Goal: Transaction & Acquisition: Purchase product/service

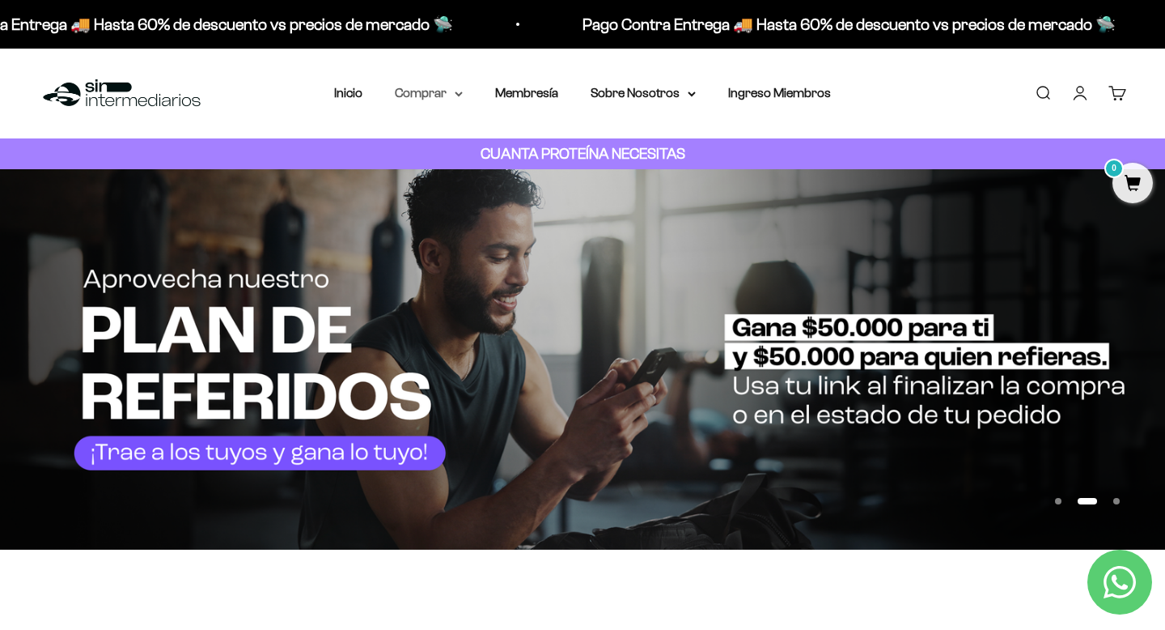
click at [422, 97] on summary "Comprar" at bounding box center [429, 93] width 68 height 21
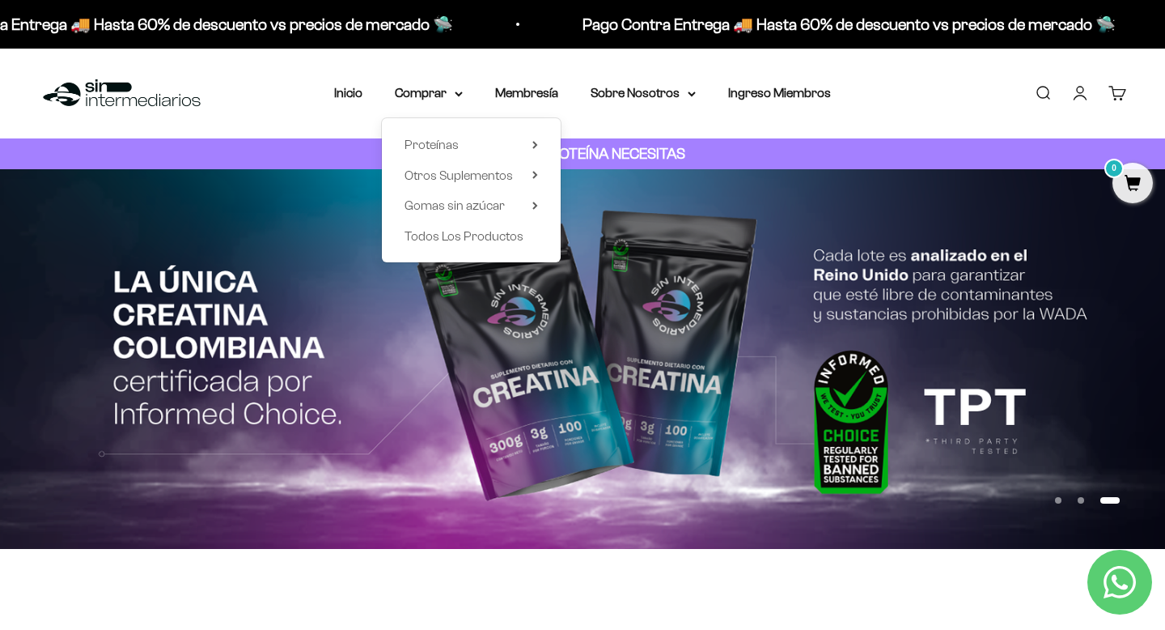
click at [894, 98] on div "Menú Buscar Inicio Comprar Proteínas Ver Todos Whey Iso Vegan Pancakes Pre-Entr…" at bounding box center [582, 94] width 1165 height 90
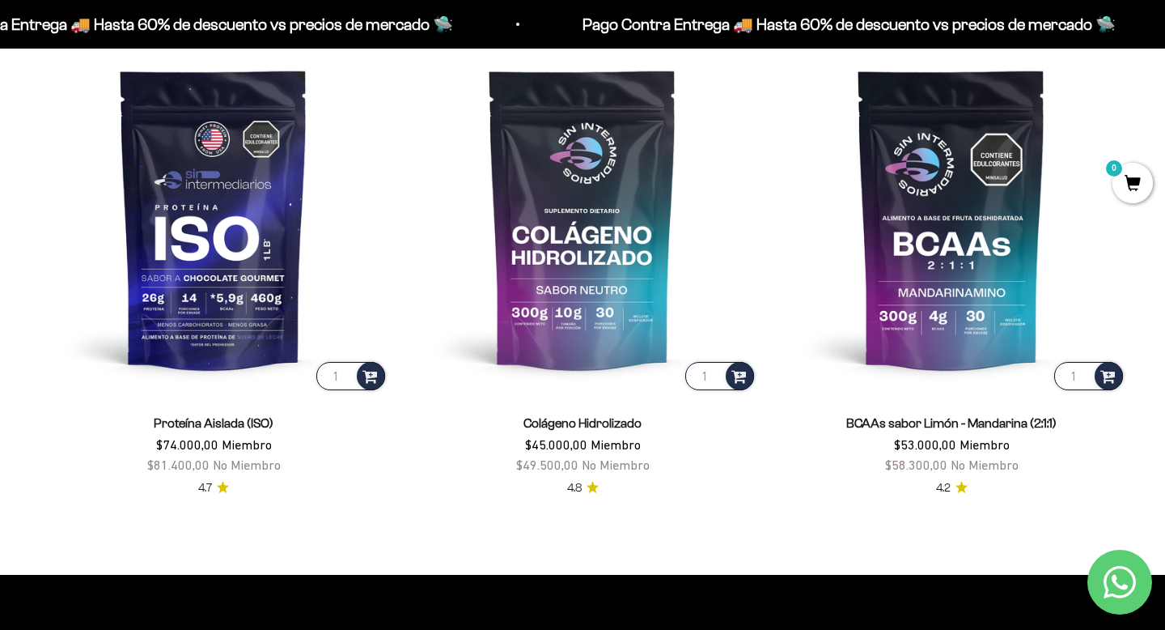
scroll to position [1185, 0]
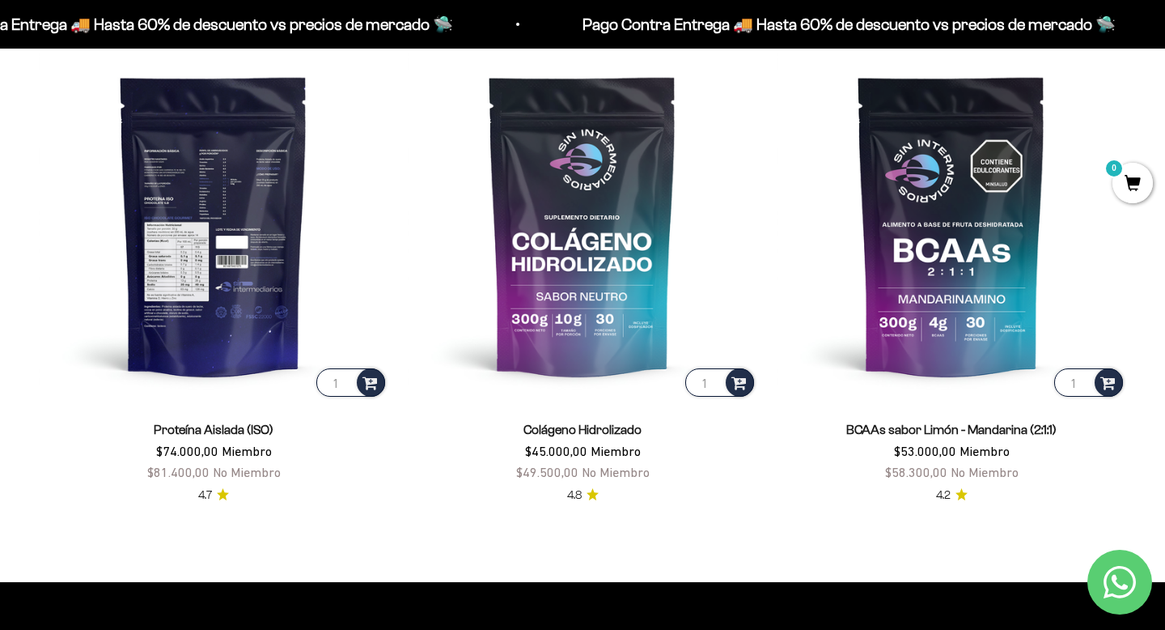
click at [249, 324] on img at bounding box center [214, 225] width 350 height 350
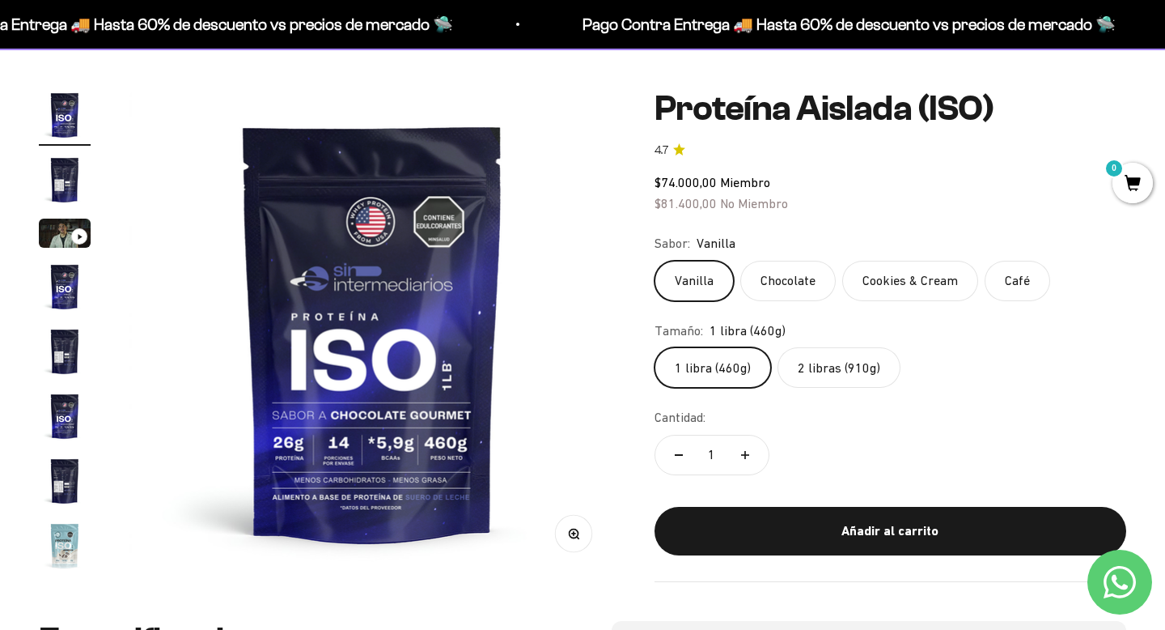
scroll to position [125, 0]
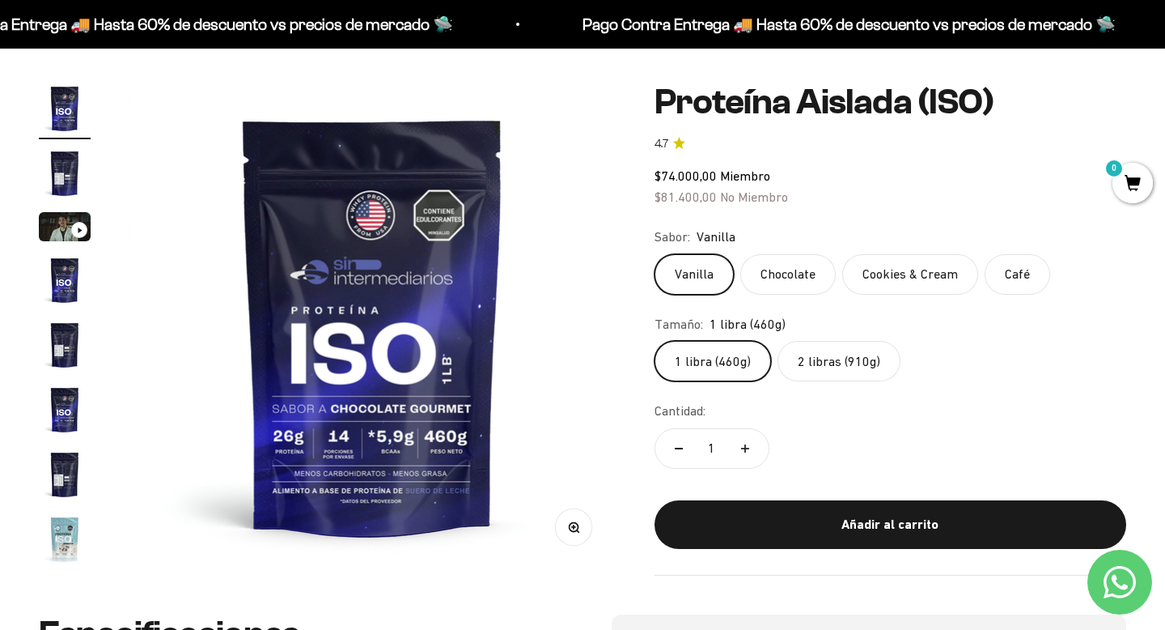
click at [818, 367] on label "2 libras (910g)" at bounding box center [839, 361] width 123 height 40
click at [655, 341] on input "2 libras (910g)" at bounding box center [654, 340] width 1 height 1
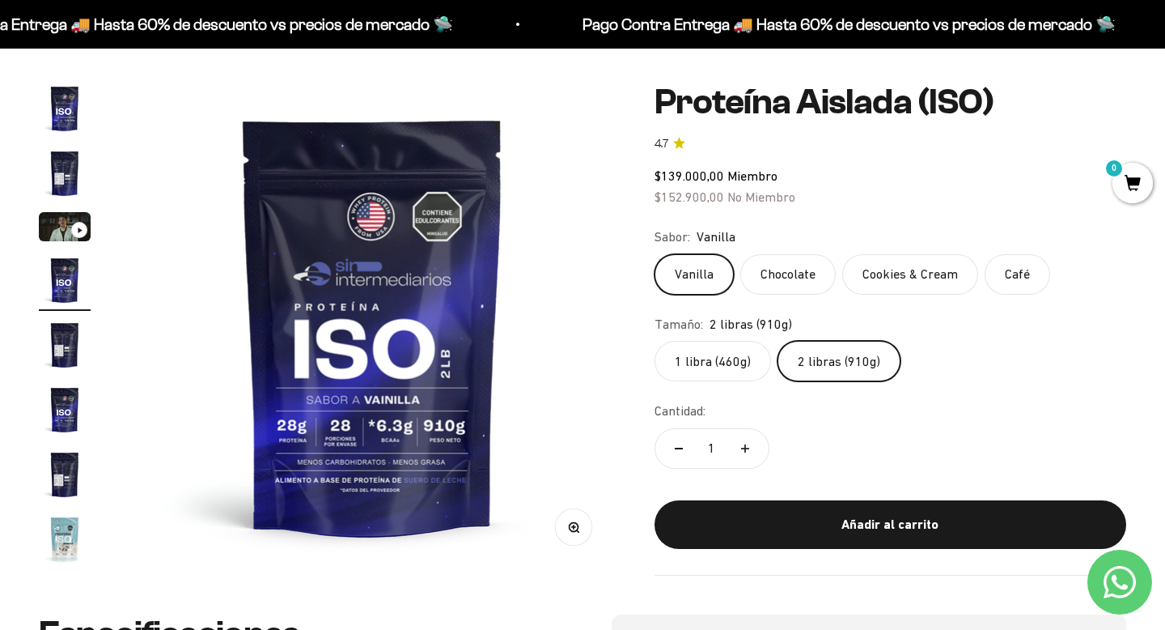
click at [693, 358] on label "1 libra (460g)" at bounding box center [713, 361] width 117 height 40
click at [655, 341] on input "1 libra (460g)" at bounding box center [654, 340] width 1 height 1
click at [824, 360] on label "2 libras (910g)" at bounding box center [839, 361] width 123 height 40
click at [655, 341] on input "2 libras (910g)" at bounding box center [654, 340] width 1 height 1
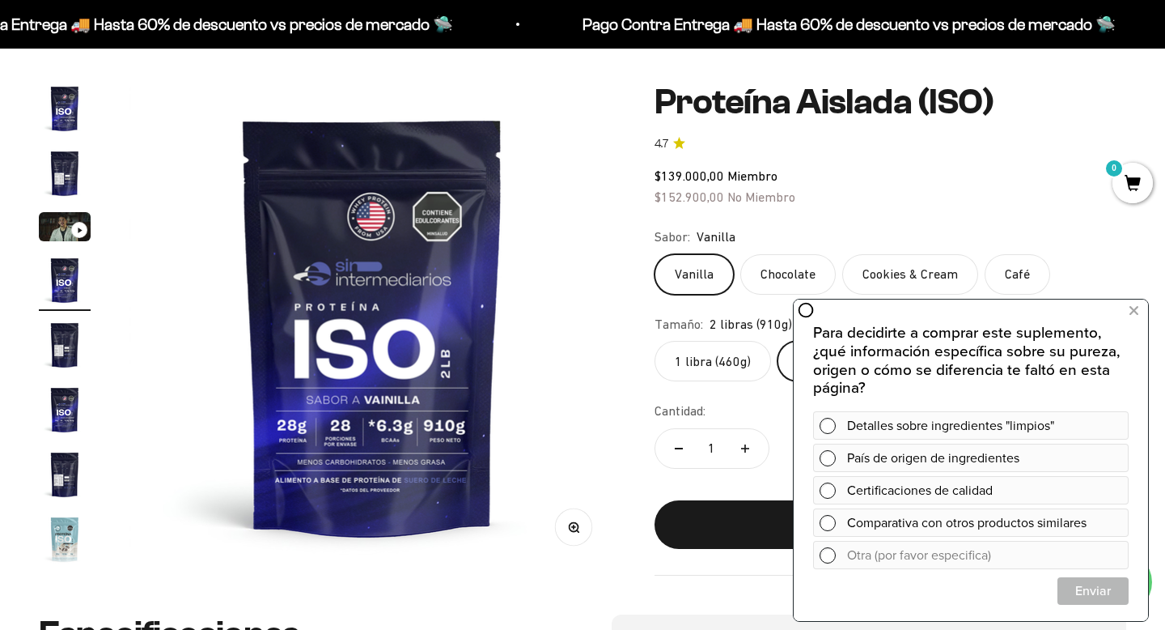
click at [61, 170] on img "Ir al artículo 2" at bounding box center [65, 173] width 52 height 52
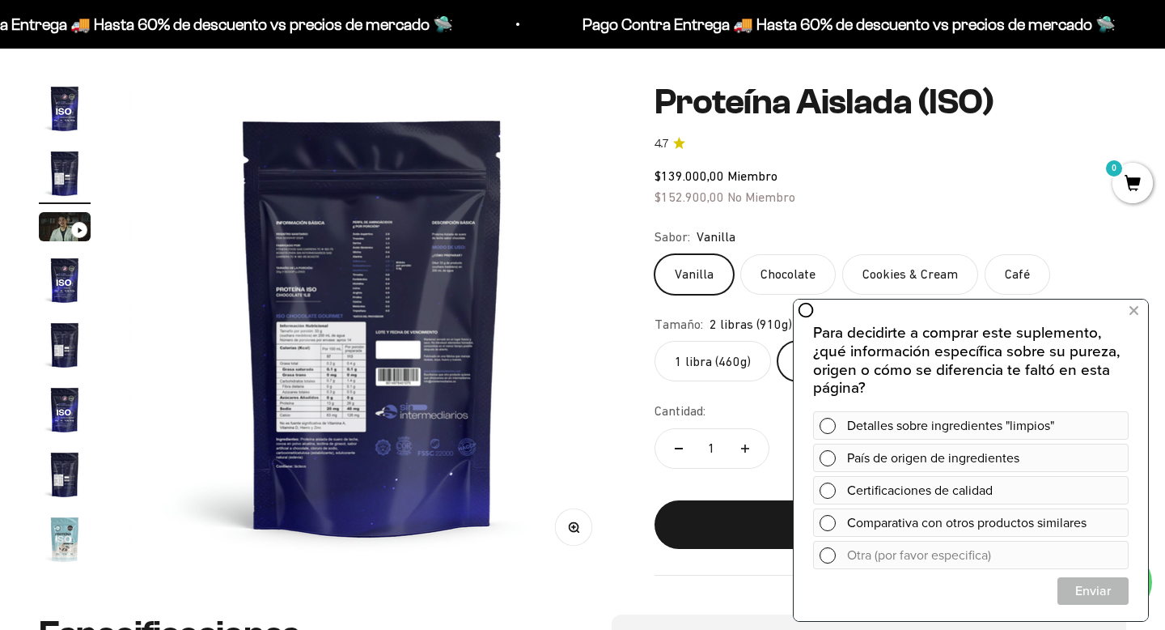
click at [61, 282] on img "Ir al artículo 4" at bounding box center [65, 280] width 52 height 52
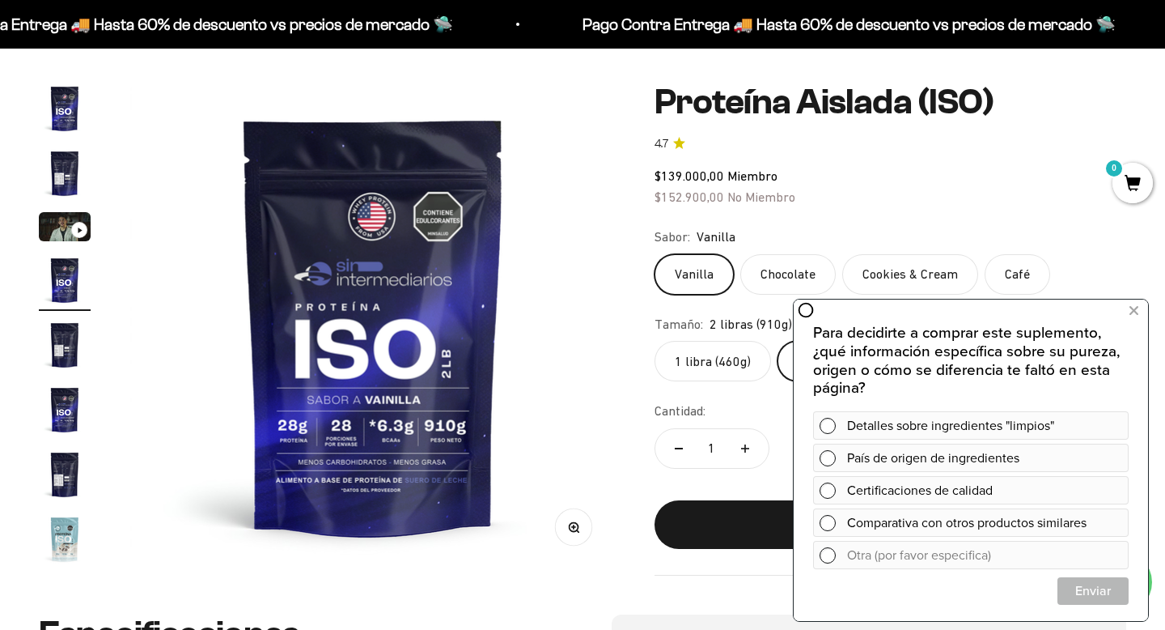
scroll to position [0, 1516]
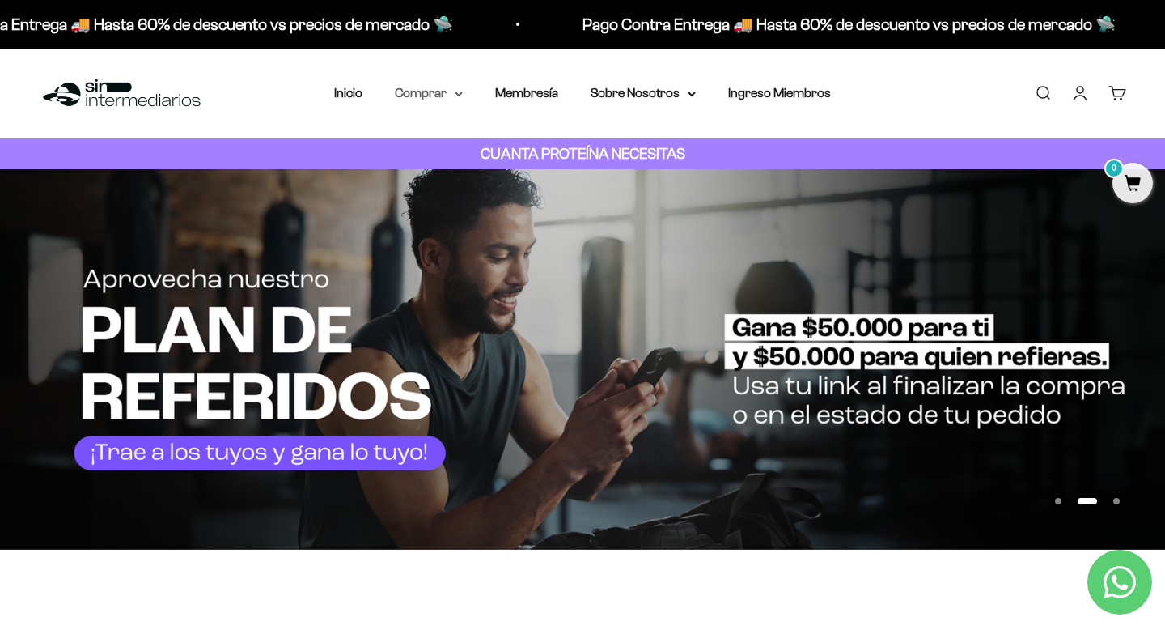
click at [428, 91] on summary "Comprar" at bounding box center [429, 93] width 68 height 21
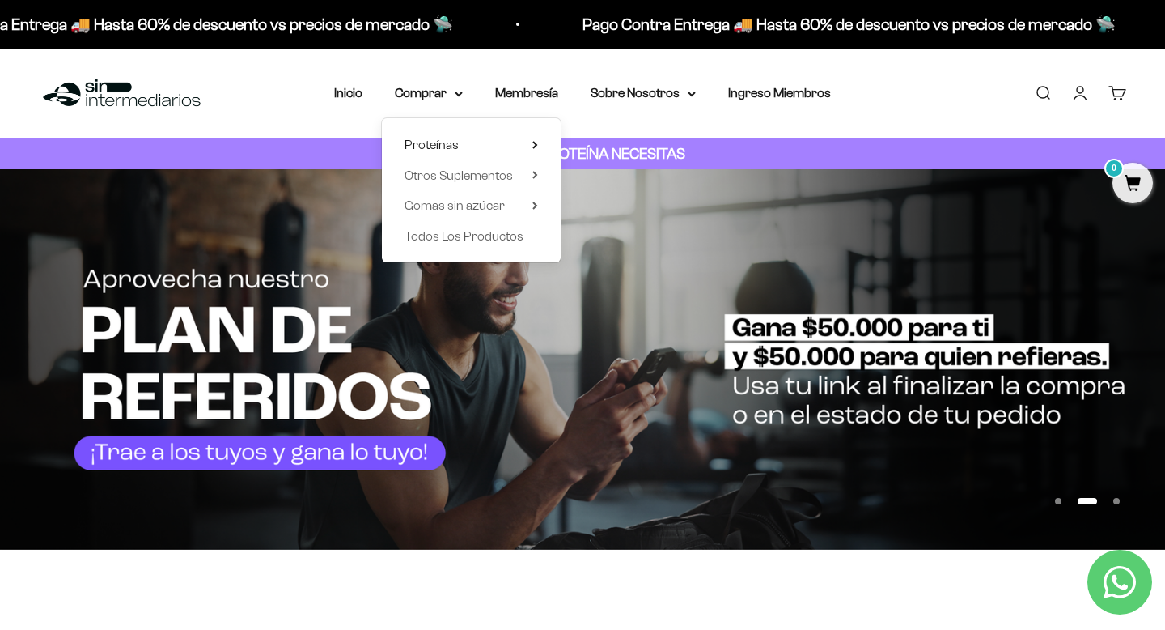
click at [426, 144] on span "Proteínas" at bounding box center [432, 145] width 54 height 14
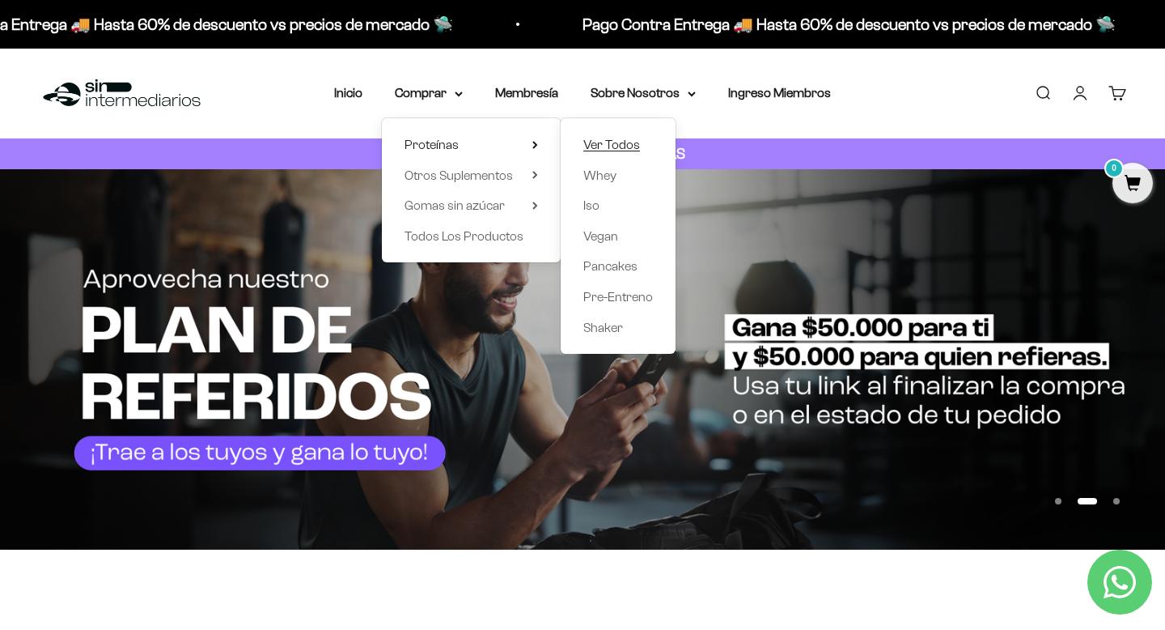
click at [631, 141] on span "Ver Todos" at bounding box center [611, 145] width 57 height 14
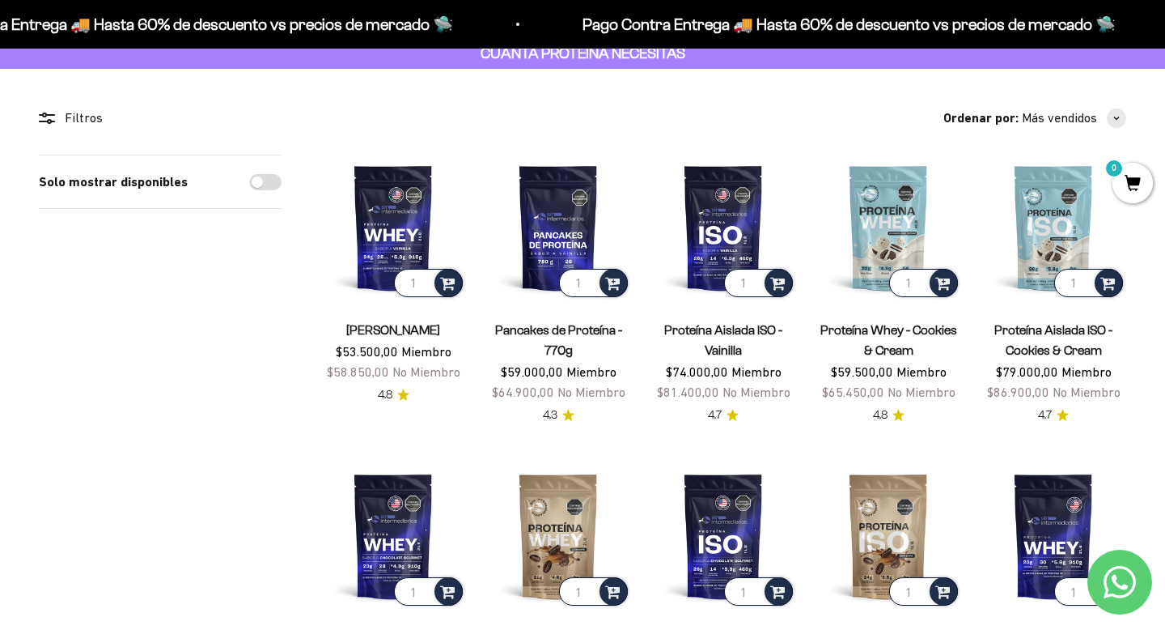
scroll to position [81, 0]
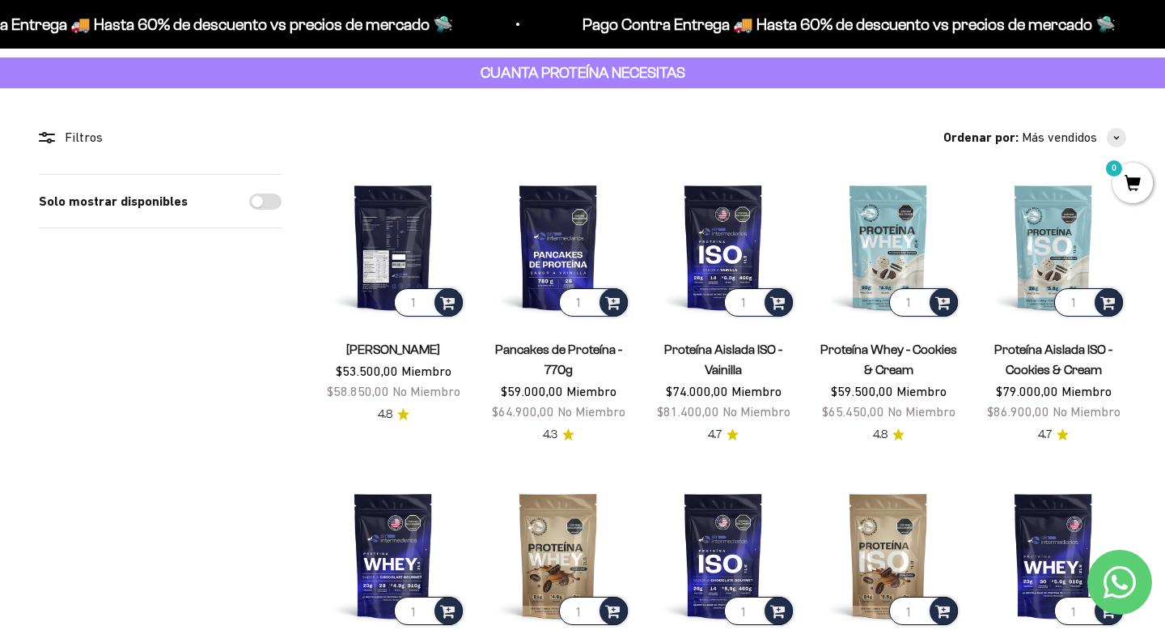
click at [377, 228] on img at bounding box center [393, 247] width 146 height 146
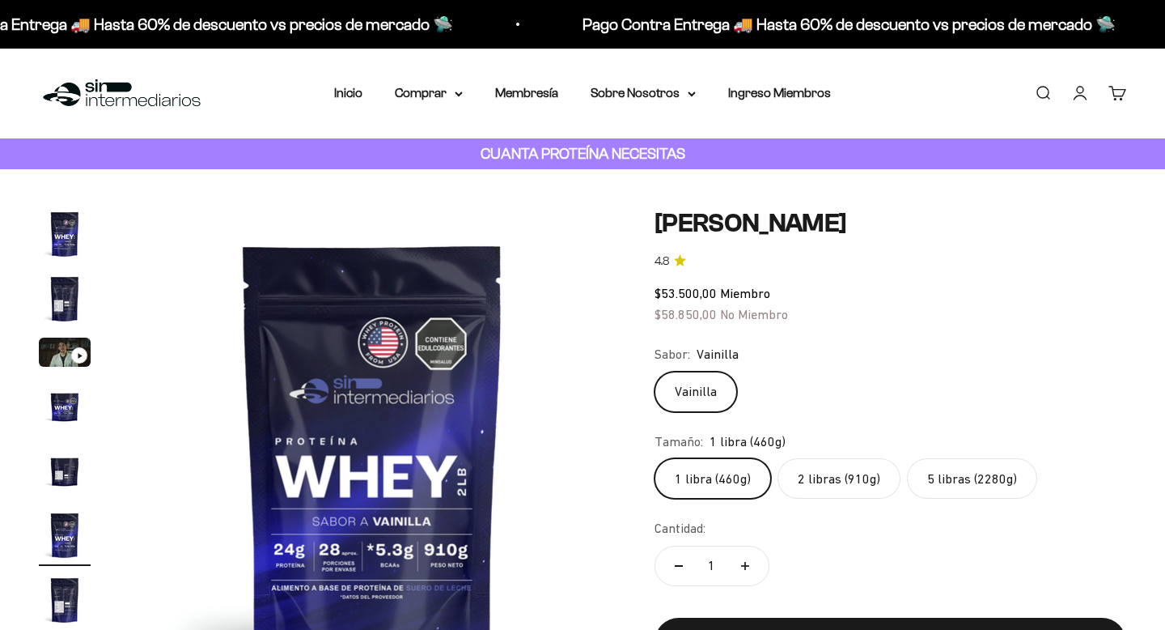
scroll to position [0, 2528]
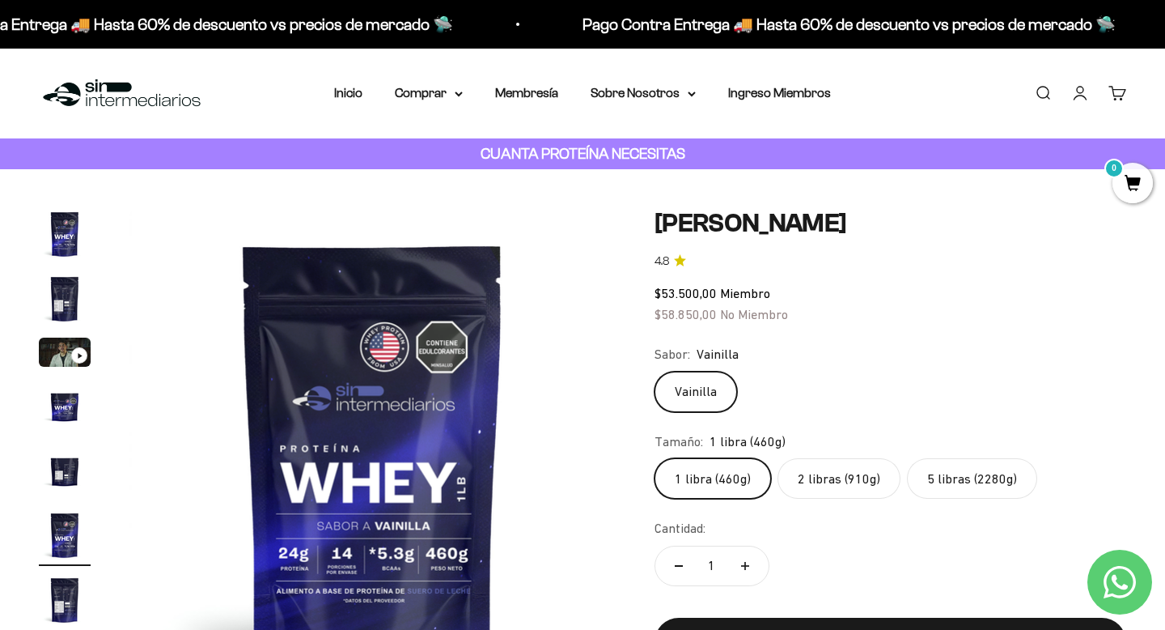
click at [815, 485] on label "2 libras (910g)" at bounding box center [839, 478] width 123 height 40
click at [655, 458] on input "2 libras (910g)" at bounding box center [654, 457] width 1 height 1
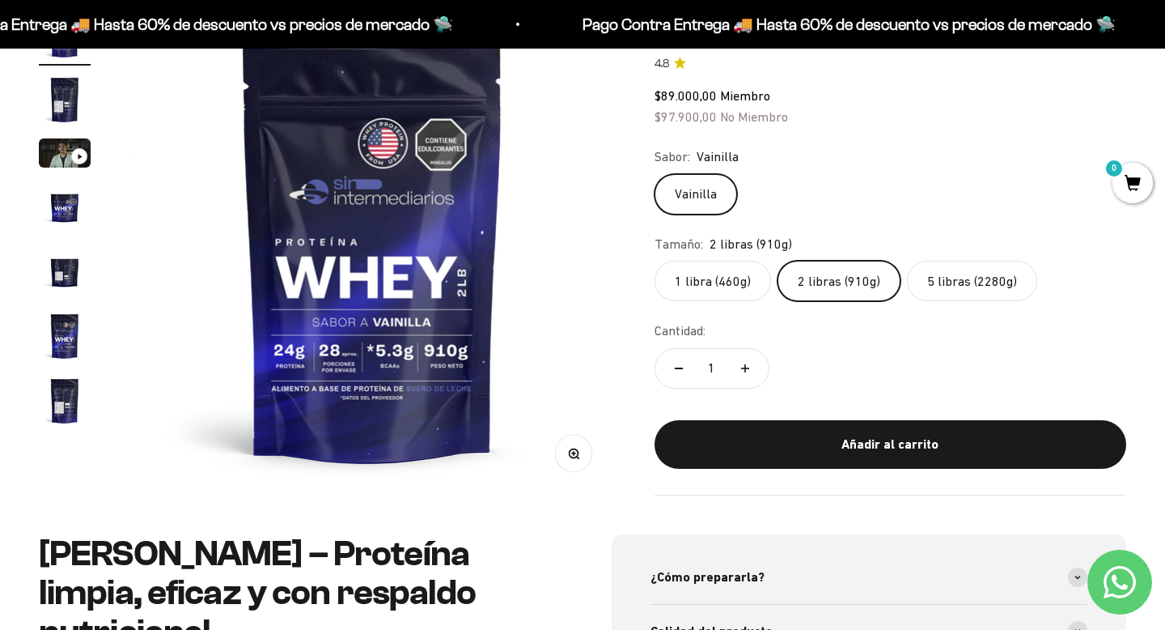
scroll to position [196, 0]
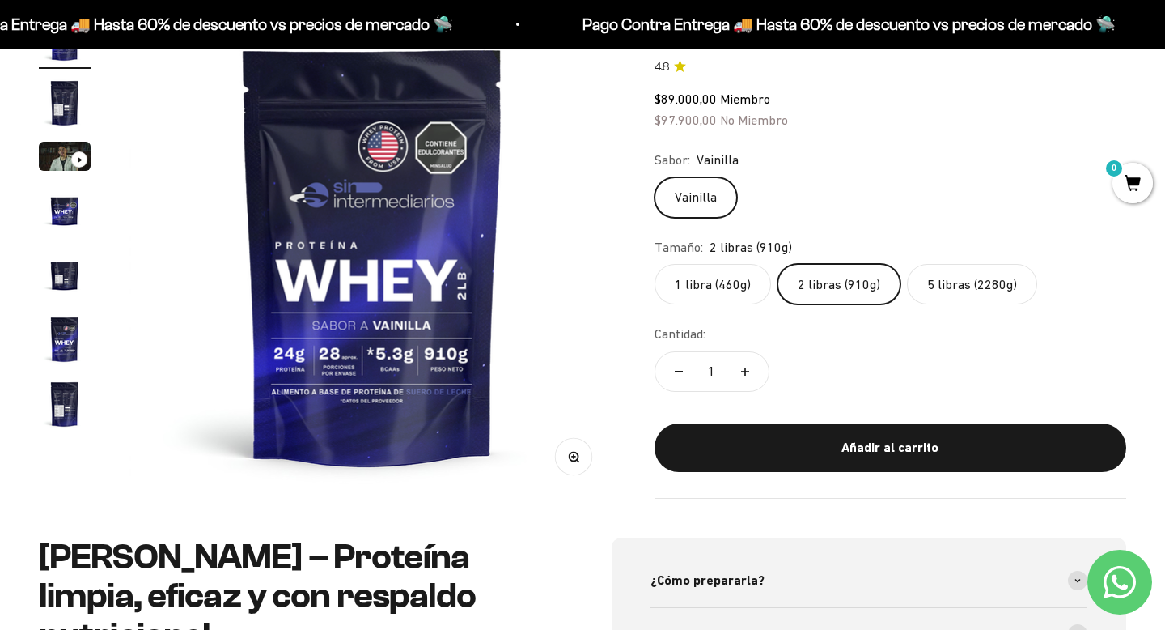
click at [945, 281] on label "5 libras (2280g)" at bounding box center [972, 285] width 130 height 40
click at [655, 265] on input "5 libras (2280g)" at bounding box center [654, 264] width 1 height 1
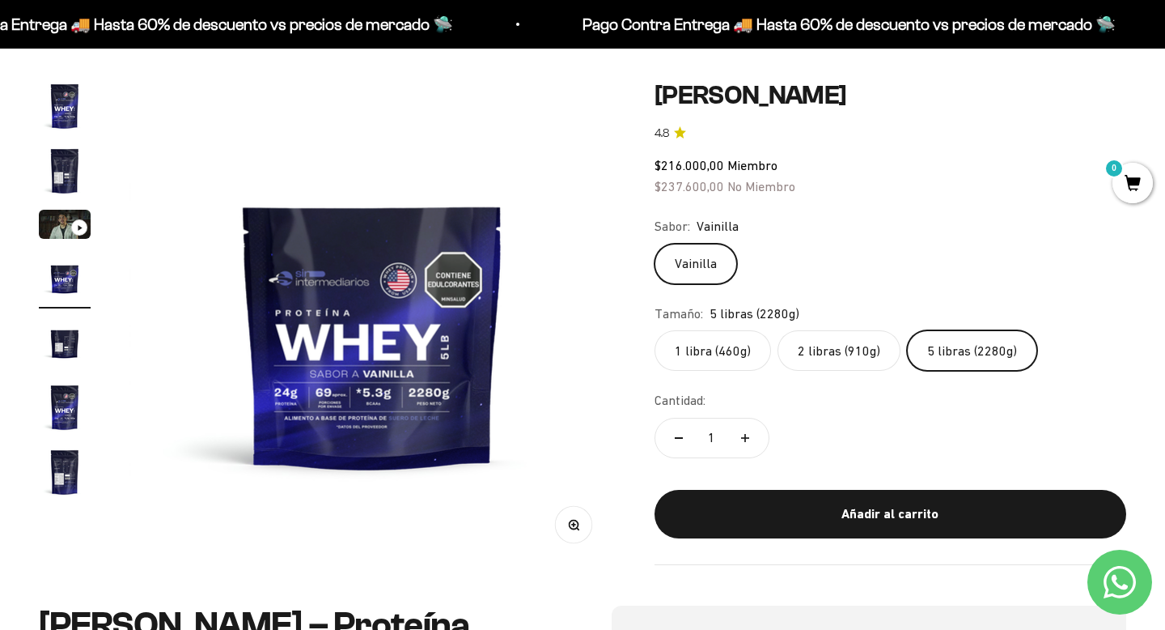
scroll to position [107, 0]
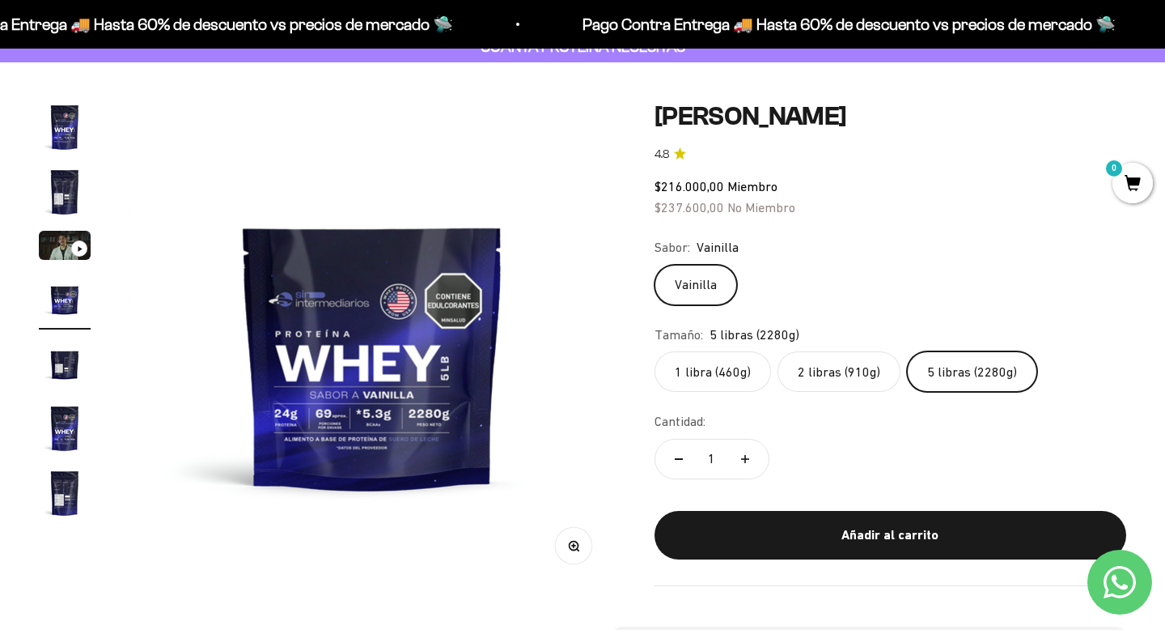
click at [832, 372] on label "2 libras (910g)" at bounding box center [839, 371] width 123 height 40
click at [655, 351] on input "2 libras (910g)" at bounding box center [654, 350] width 1 height 1
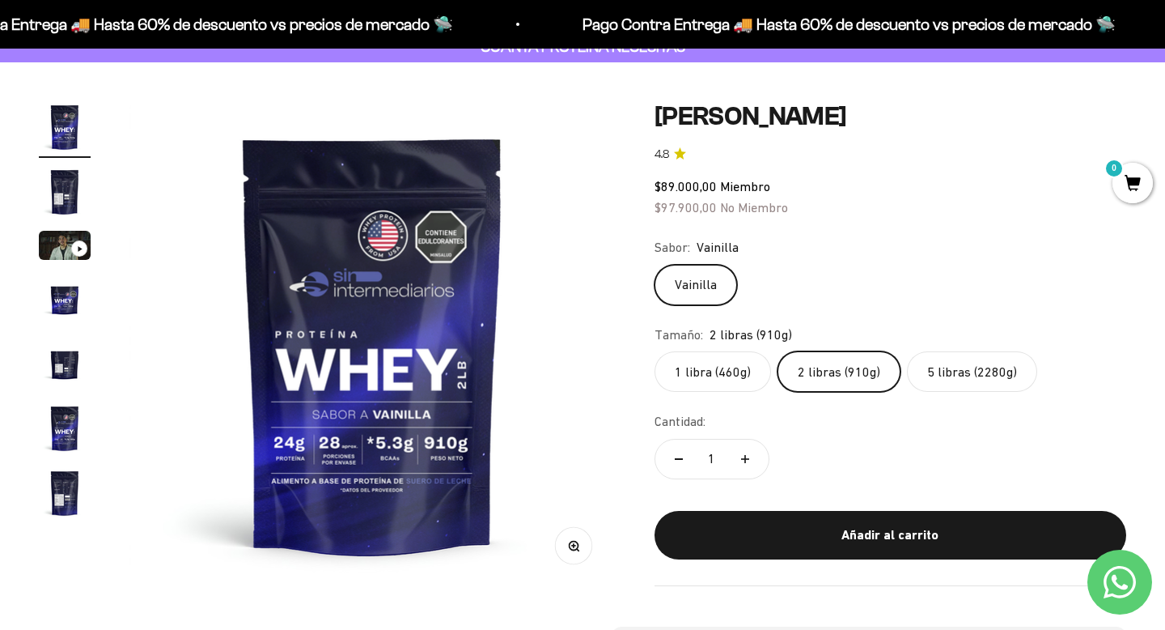
click at [64, 193] on img "Ir al artículo 2" at bounding box center [65, 192] width 52 height 52
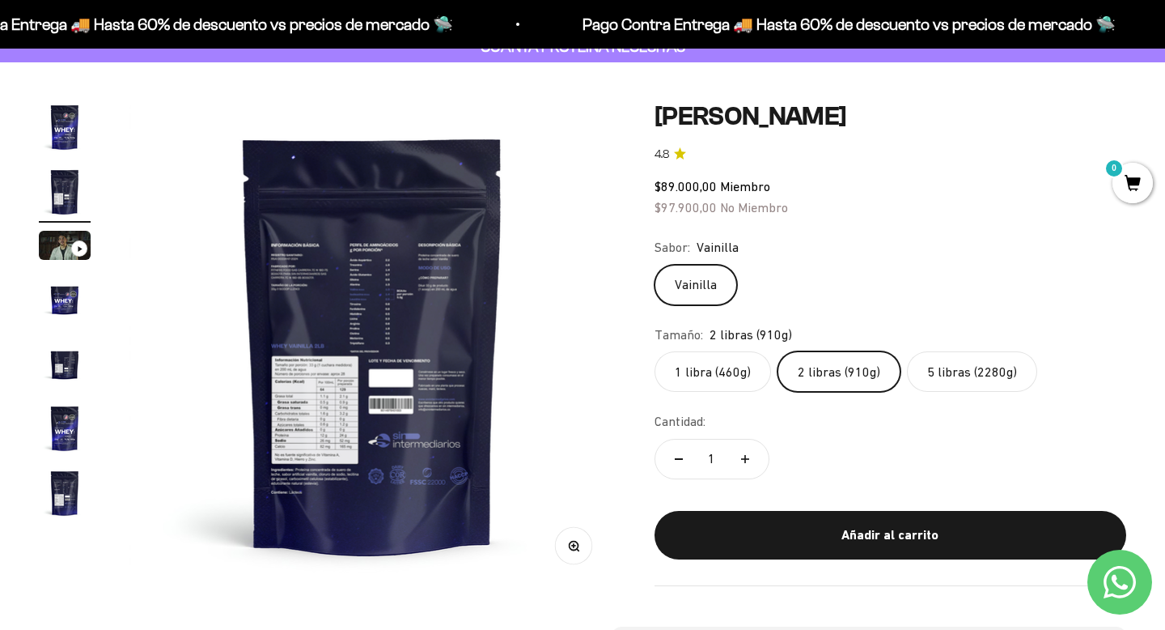
click at [421, 396] on img at bounding box center [372, 344] width 486 height 486
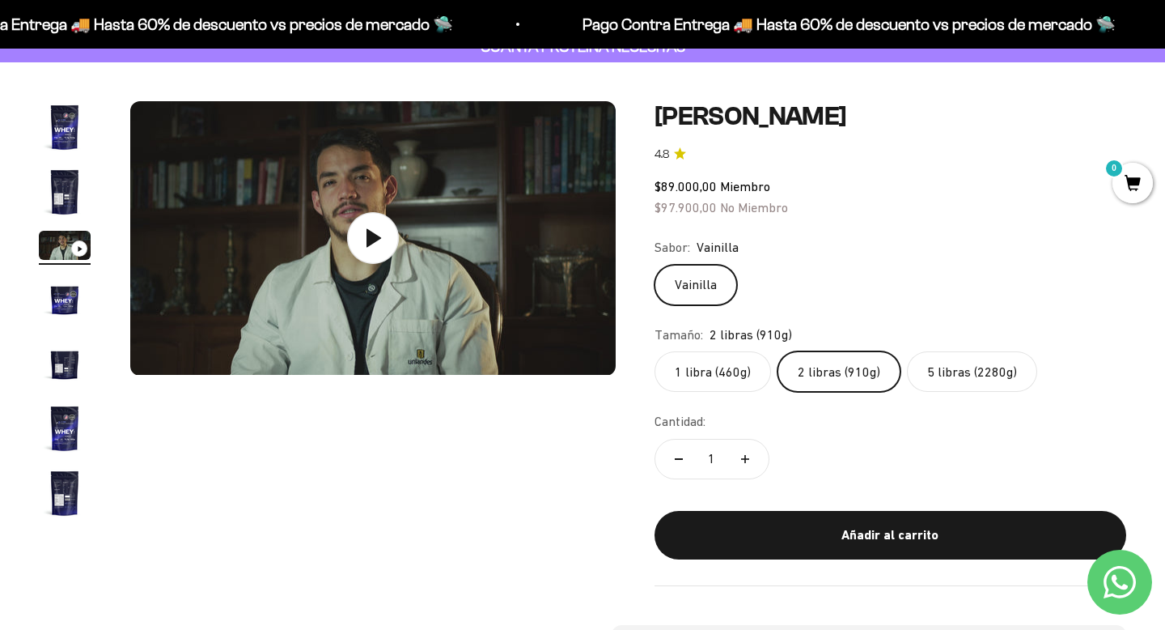
click at [67, 183] on img "Ir al artículo 2" at bounding box center [65, 192] width 52 height 52
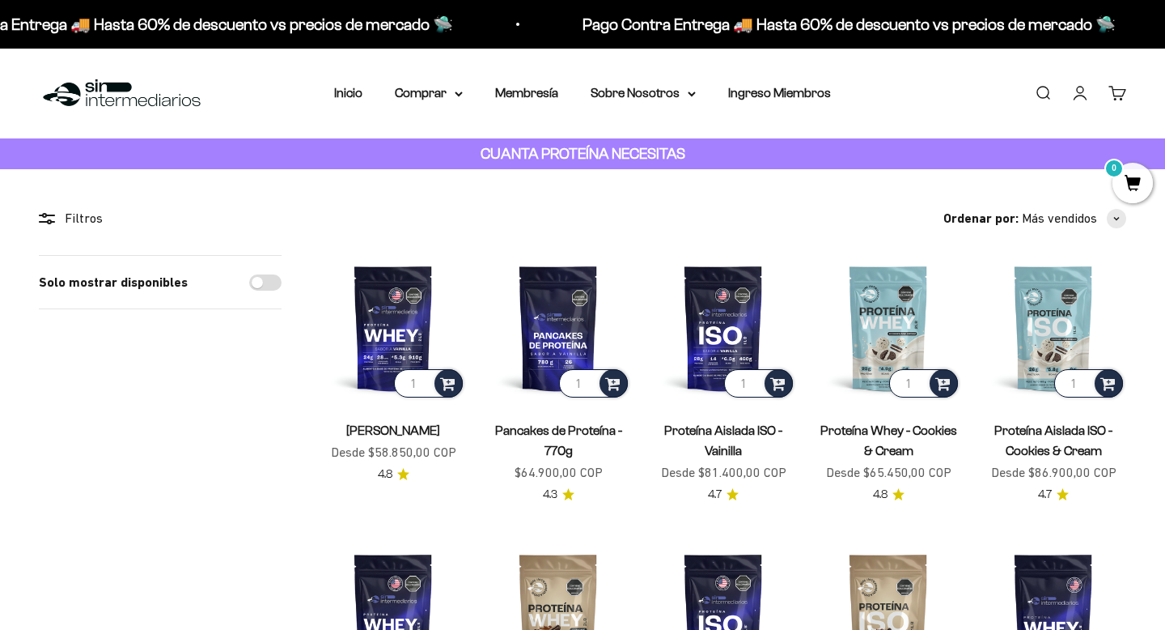
scroll to position [81, 0]
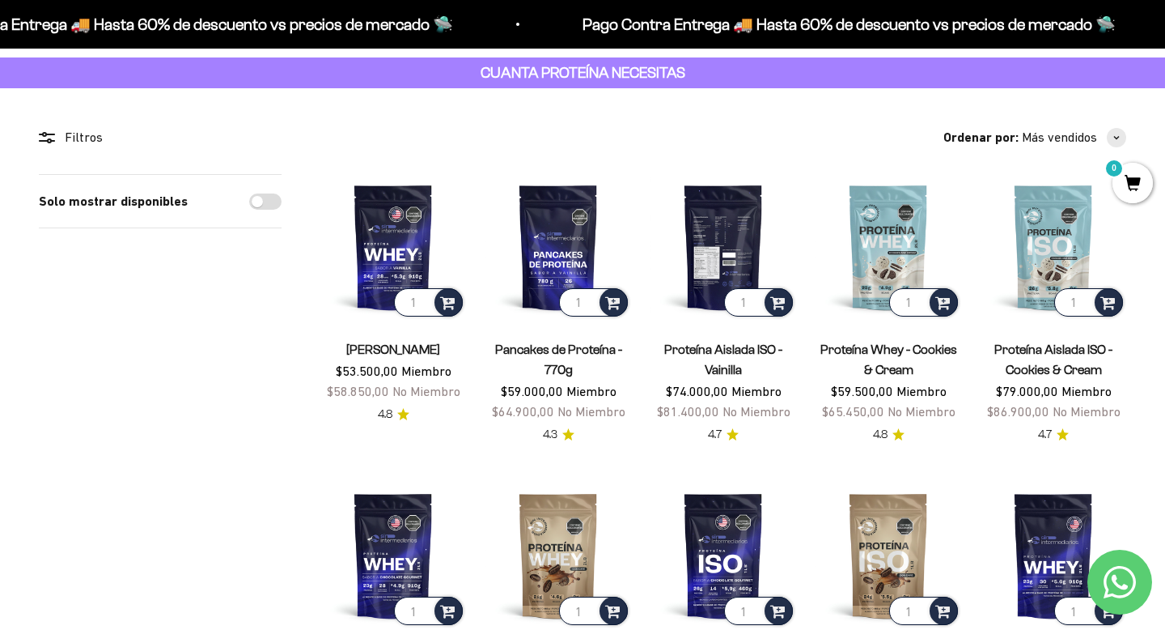
click at [728, 245] on img at bounding box center [724, 247] width 146 height 146
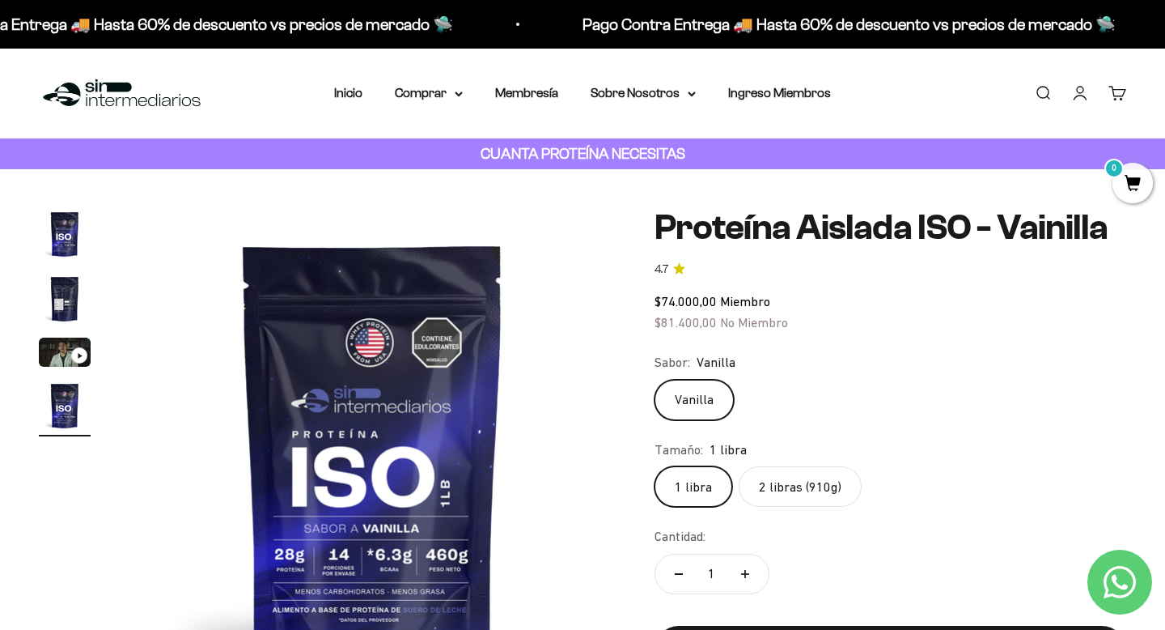
click at [59, 293] on img "Ir al artículo 2" at bounding box center [65, 299] width 52 height 52
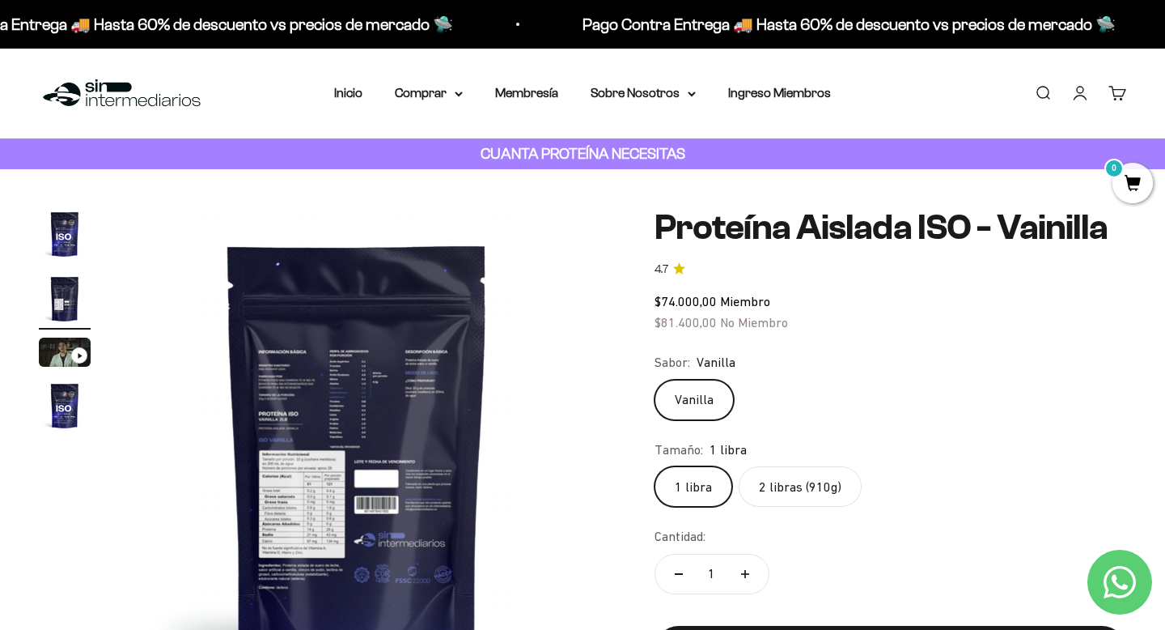
scroll to position [0, 506]
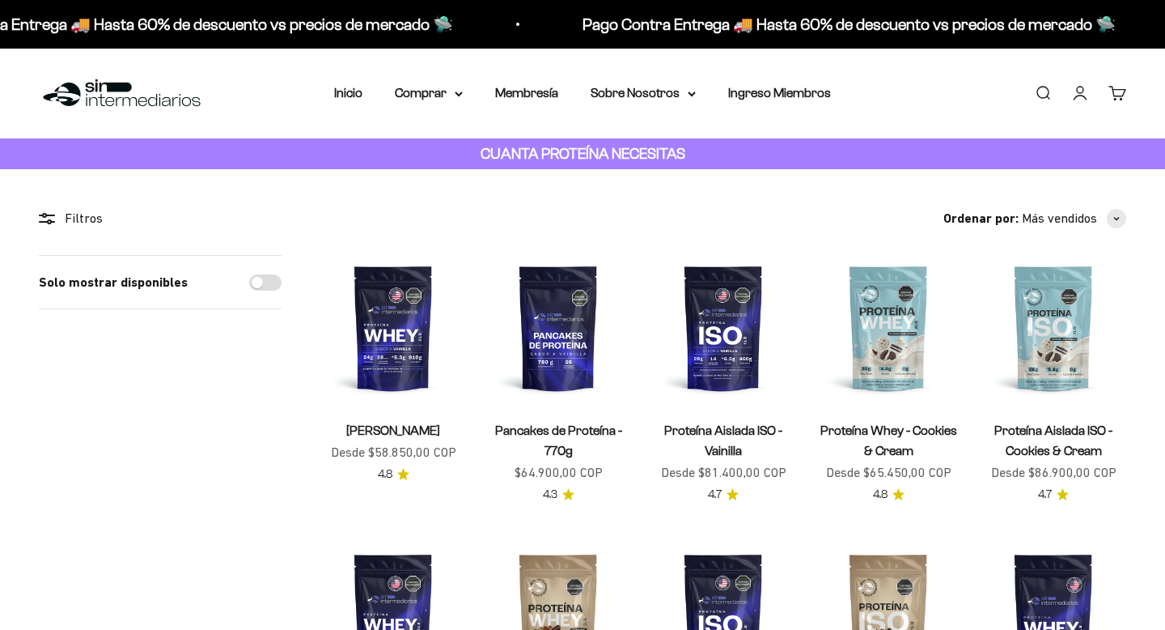
scroll to position [81, 0]
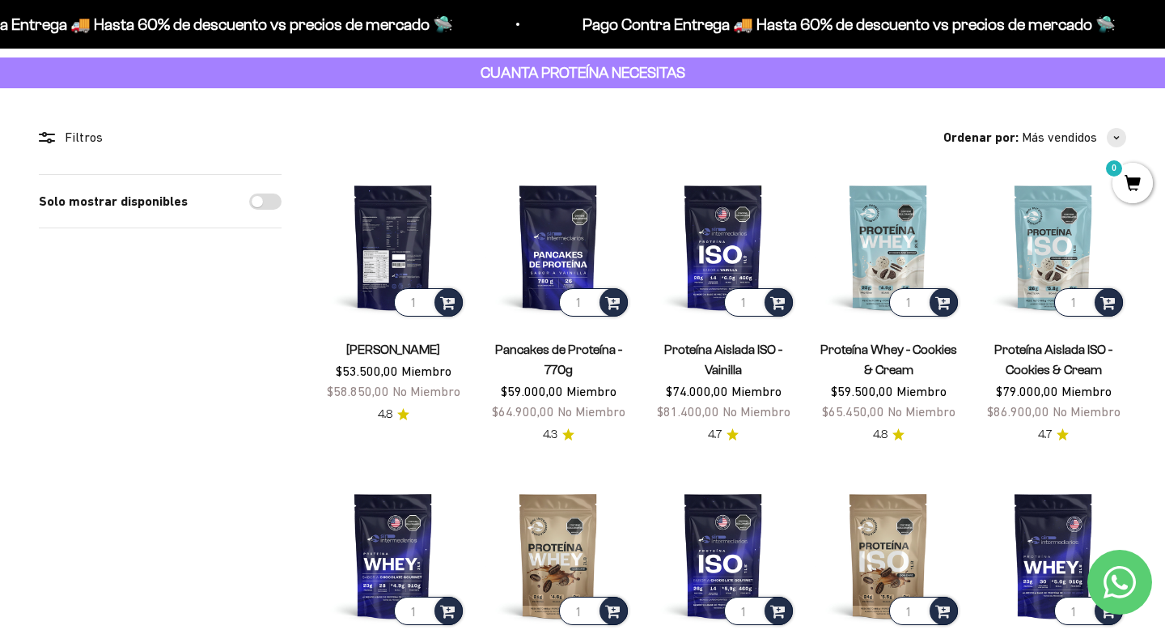
click at [397, 230] on img at bounding box center [393, 247] width 146 height 146
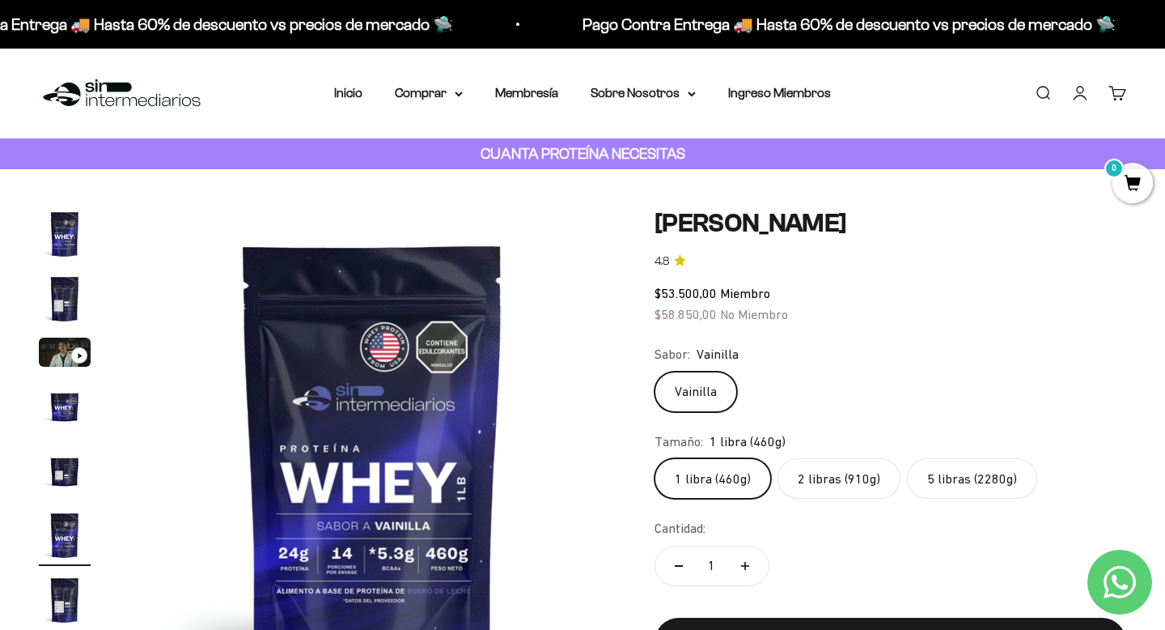
click at [63, 294] on img "Ir al artículo 2" at bounding box center [65, 299] width 52 height 52
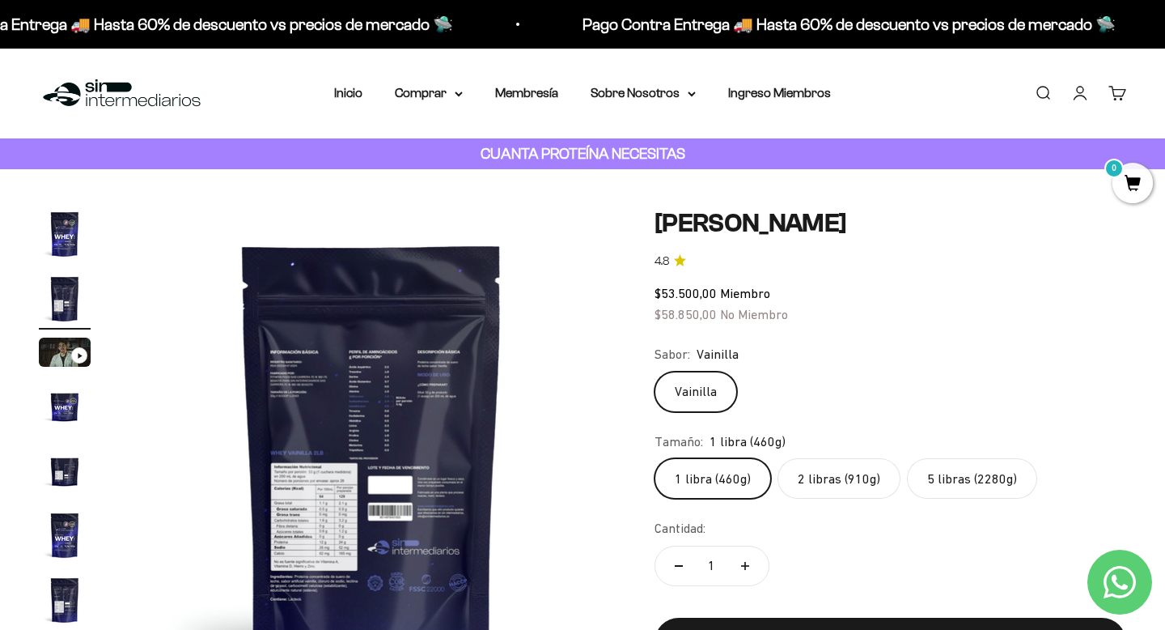
scroll to position [0, 506]
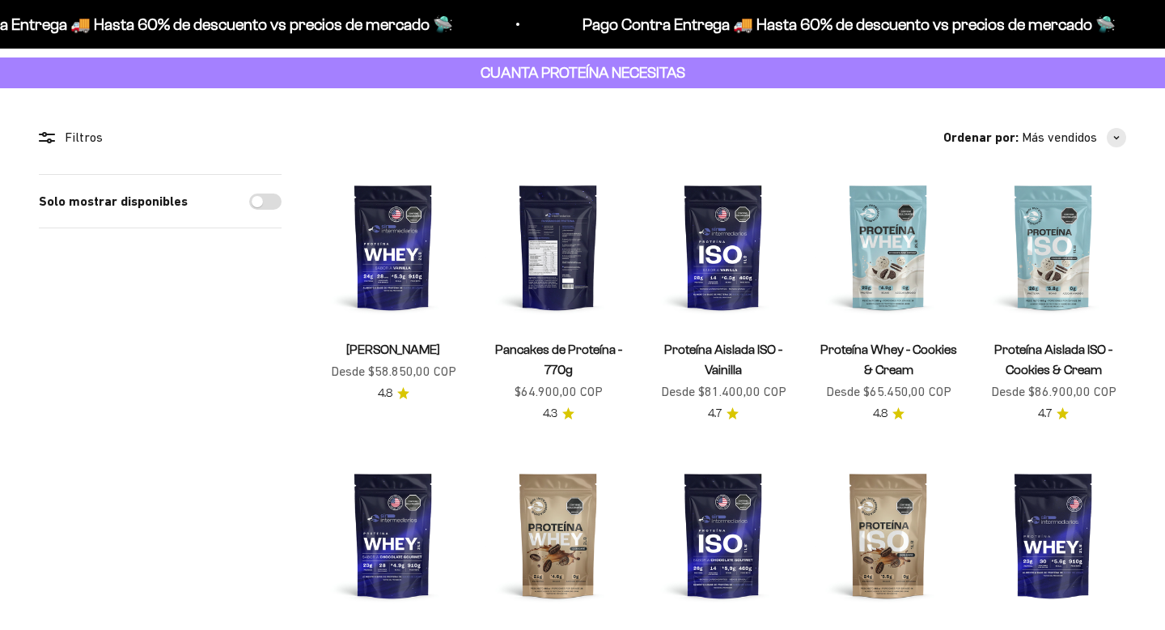
scroll to position [81, 0]
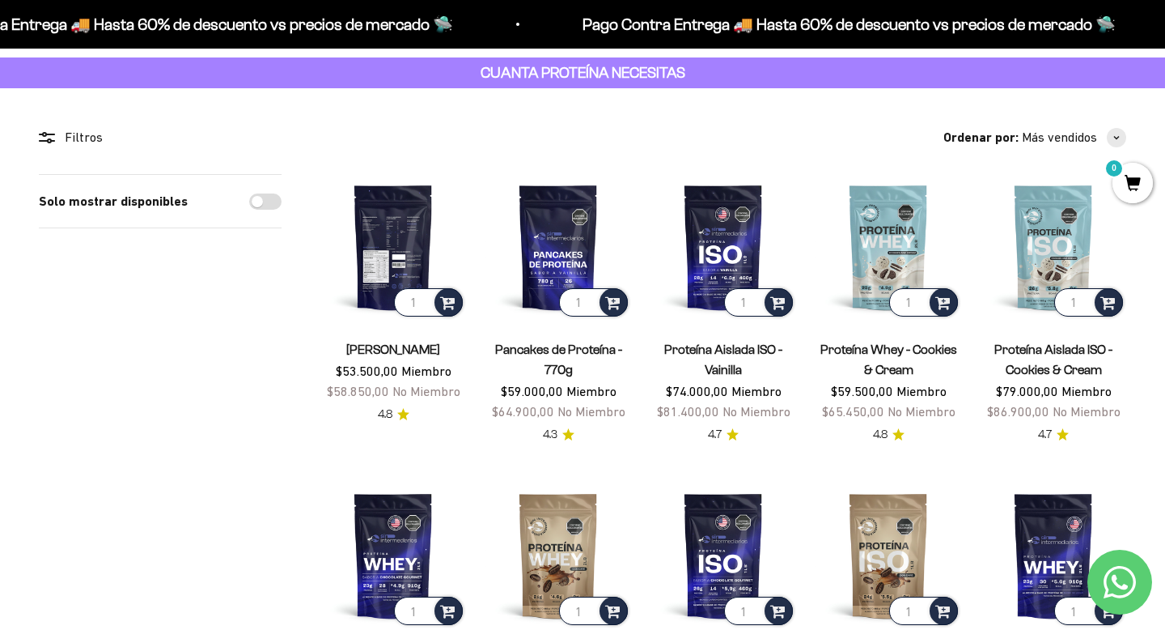
click at [391, 243] on img at bounding box center [393, 247] width 146 height 146
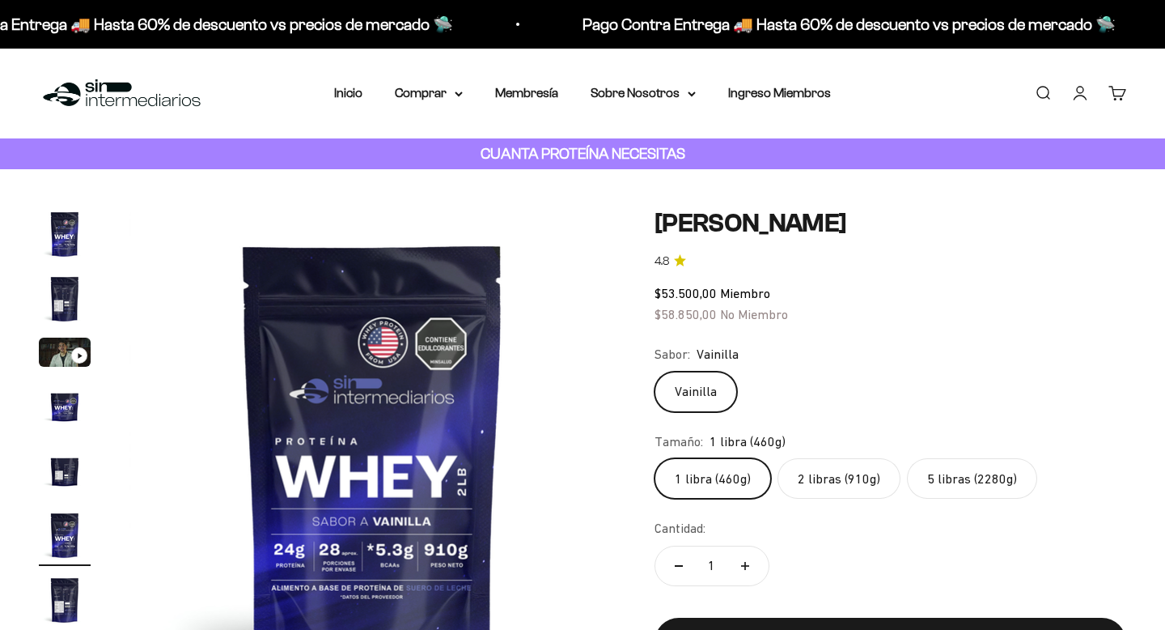
scroll to position [0, 2528]
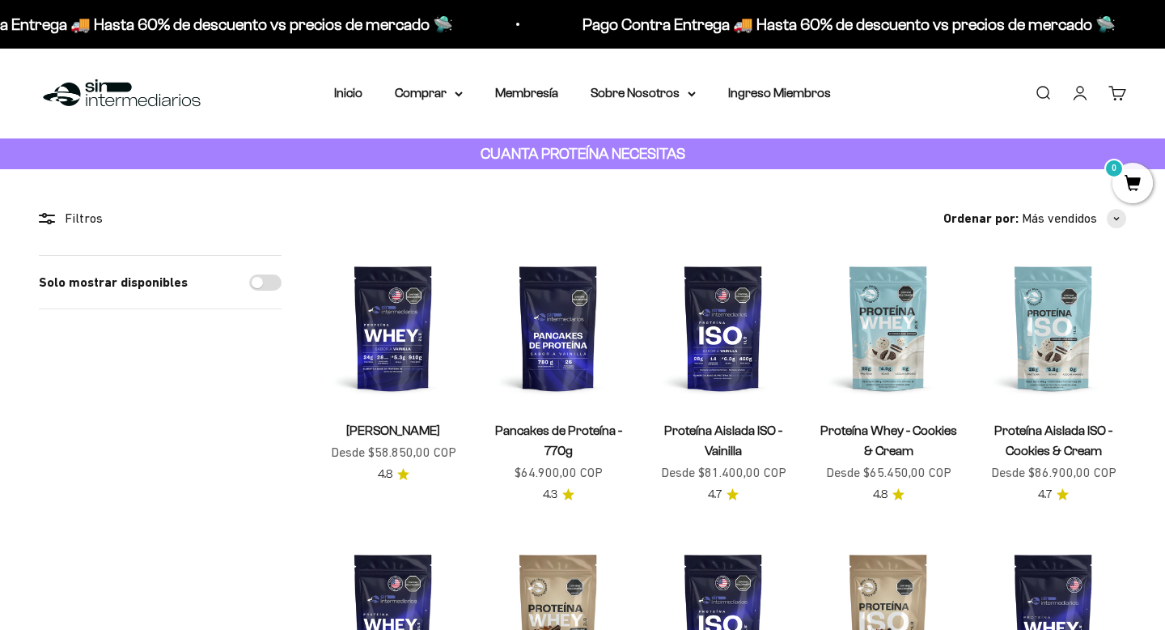
scroll to position [81, 0]
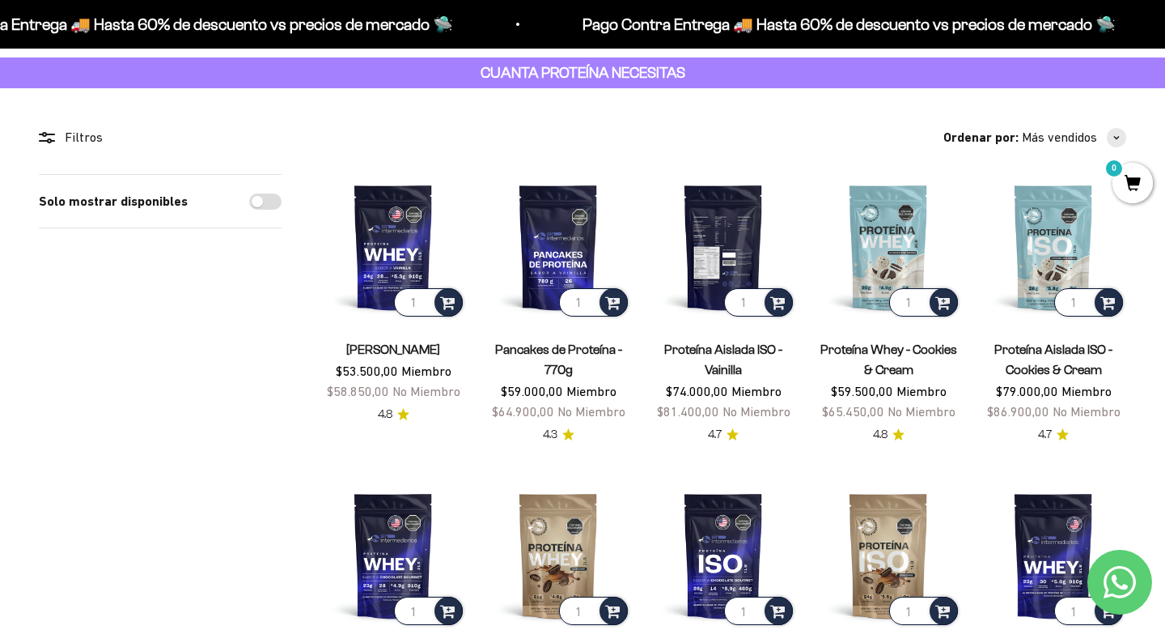
click at [728, 248] on img at bounding box center [724, 247] width 146 height 146
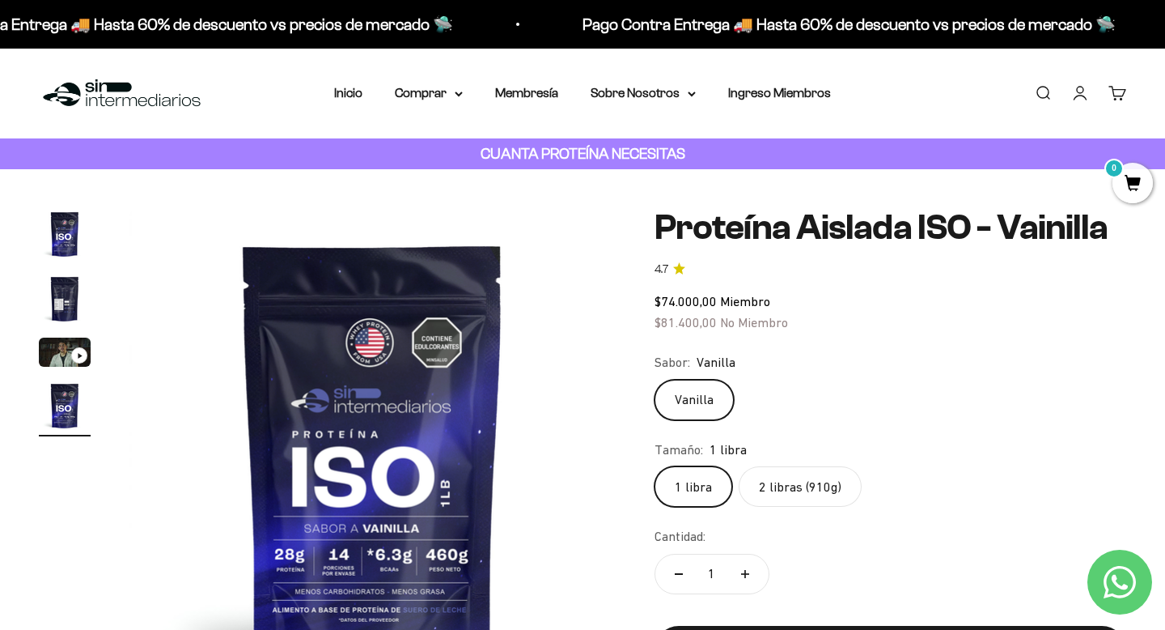
click at [66, 295] on img "Ir al artículo 2" at bounding box center [65, 299] width 52 height 52
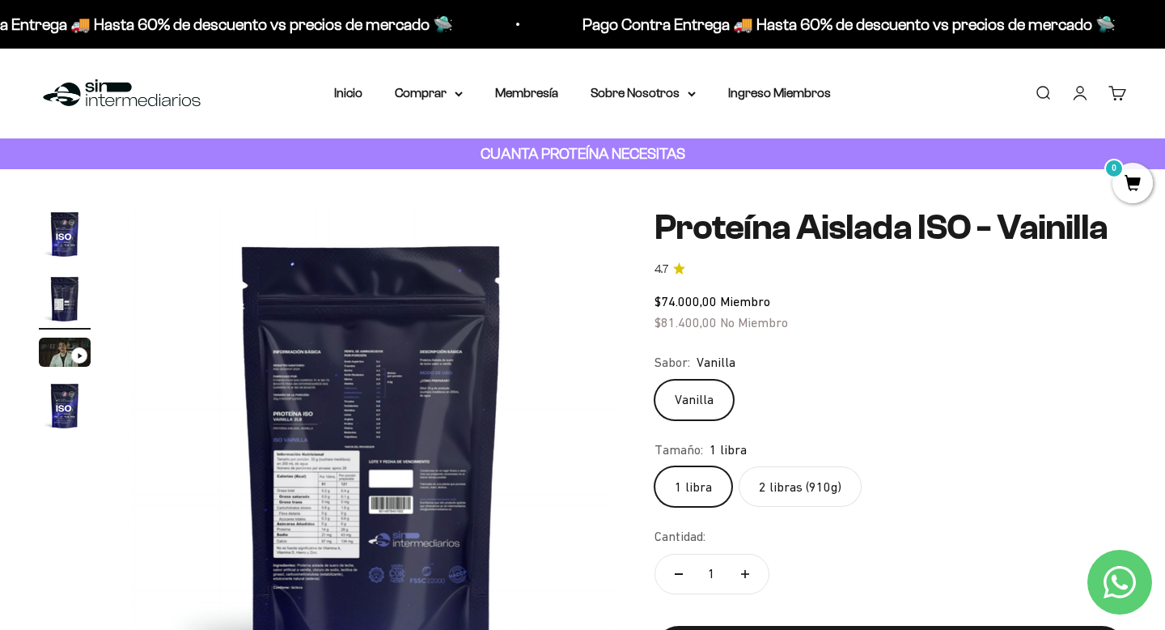
scroll to position [0, 506]
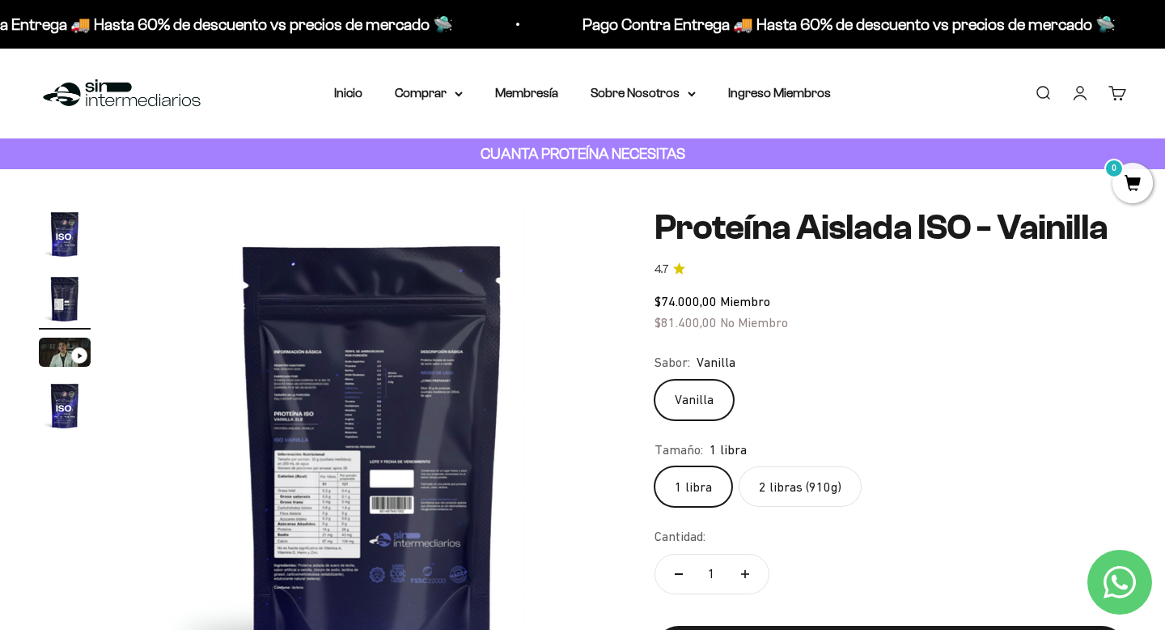
click at [805, 489] on label "2 libras (910g)" at bounding box center [800, 486] width 123 height 40
click at [655, 466] on input "2 libras (910g)" at bounding box center [654, 465] width 1 height 1
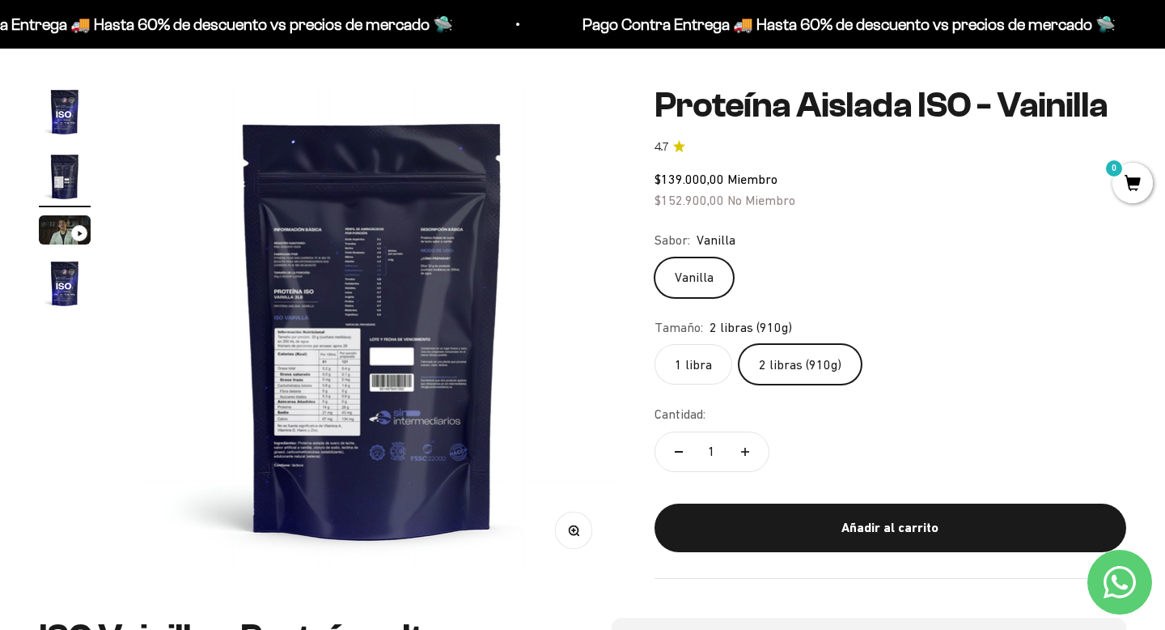
scroll to position [123, 0]
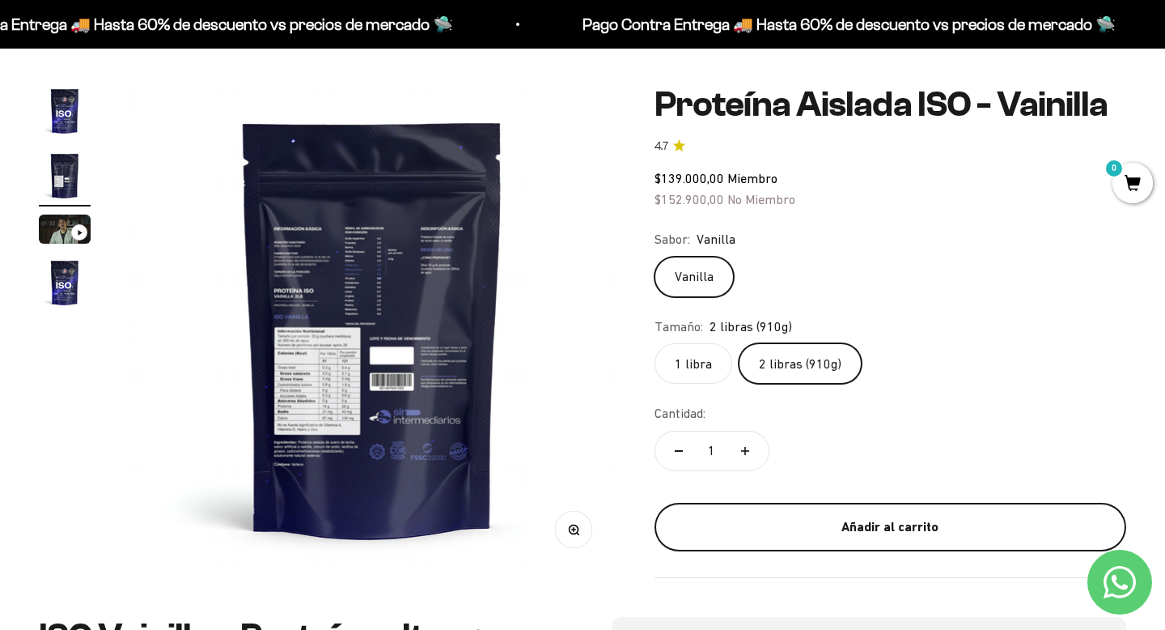
click at [839, 519] on div "Añadir al carrito" at bounding box center [890, 526] width 407 height 21
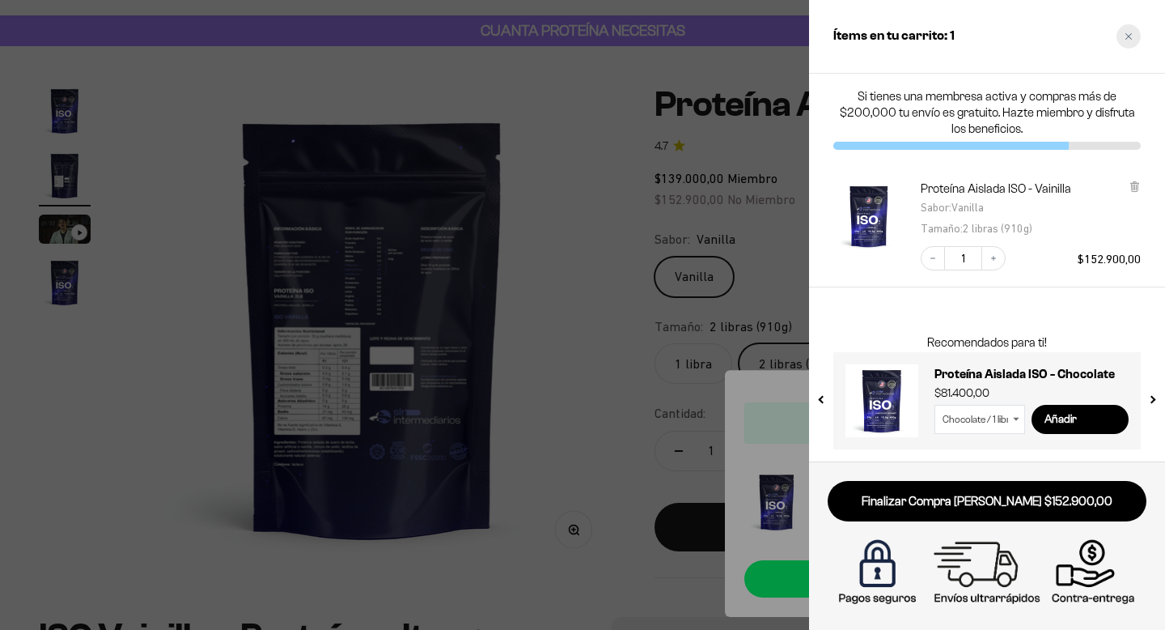
click at [1127, 36] on icon "Close cart" at bounding box center [1129, 36] width 8 height 8
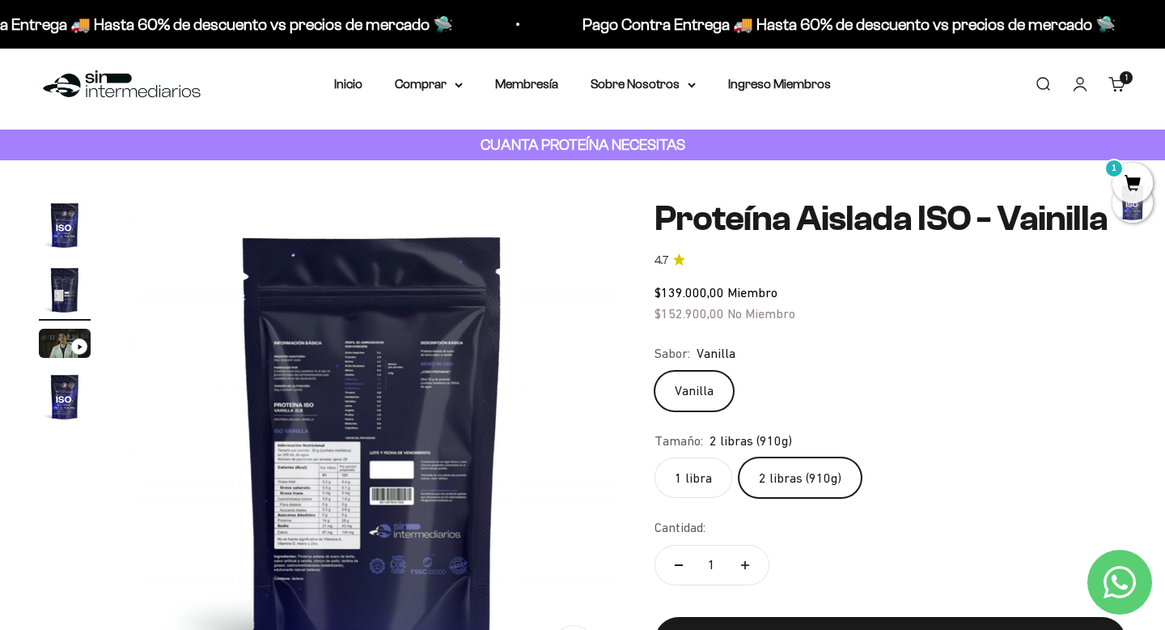
scroll to position [0, 0]
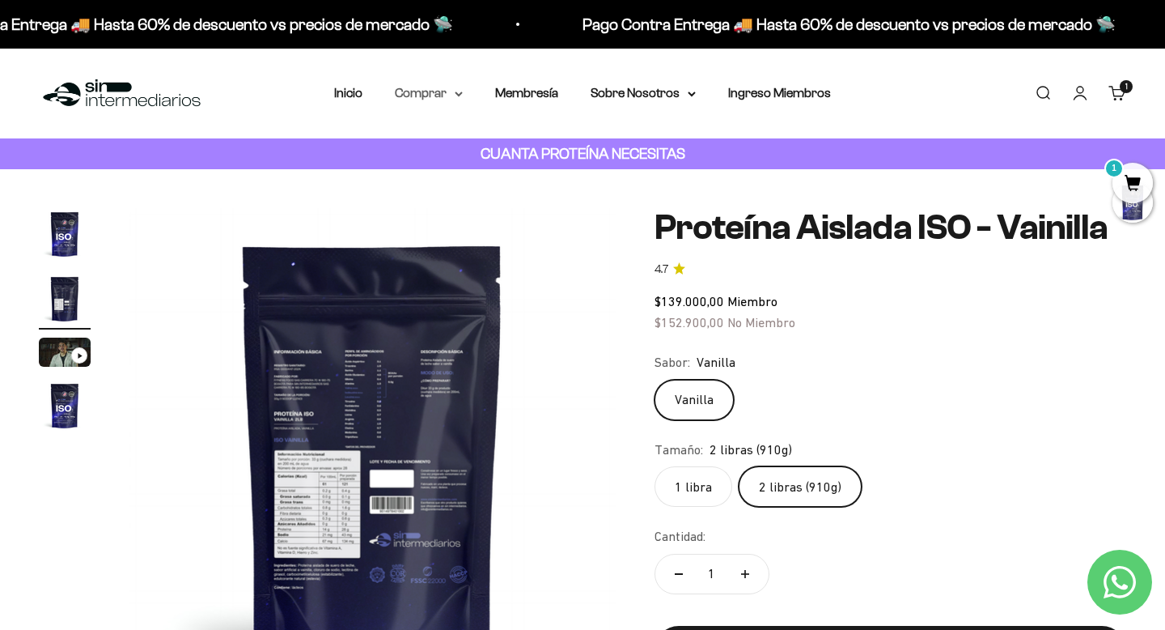
click at [415, 98] on summary "Comprar" at bounding box center [429, 93] width 68 height 21
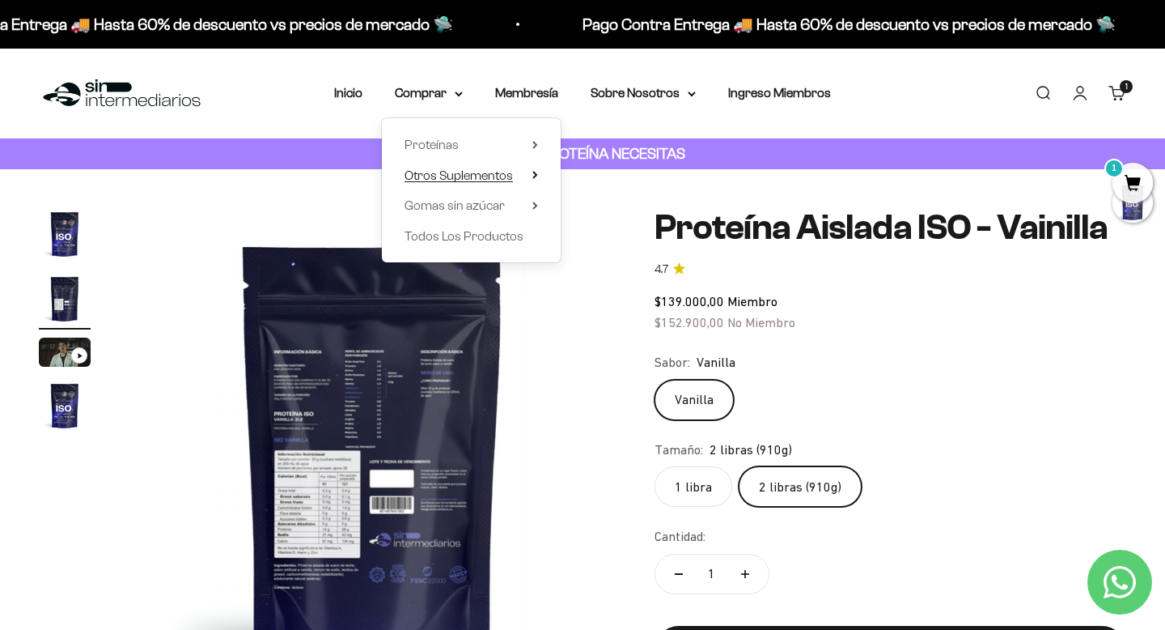
click at [433, 176] on span "Otros Suplementos" at bounding box center [459, 175] width 108 height 14
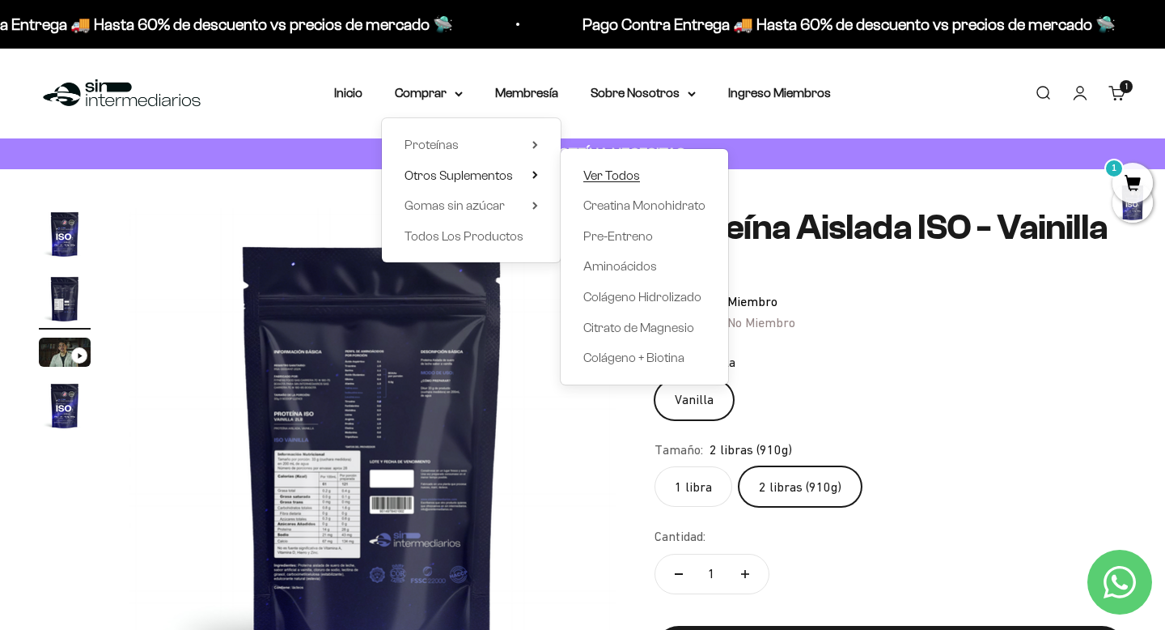
click at [608, 177] on span "Ver Todos" at bounding box center [611, 175] width 57 height 14
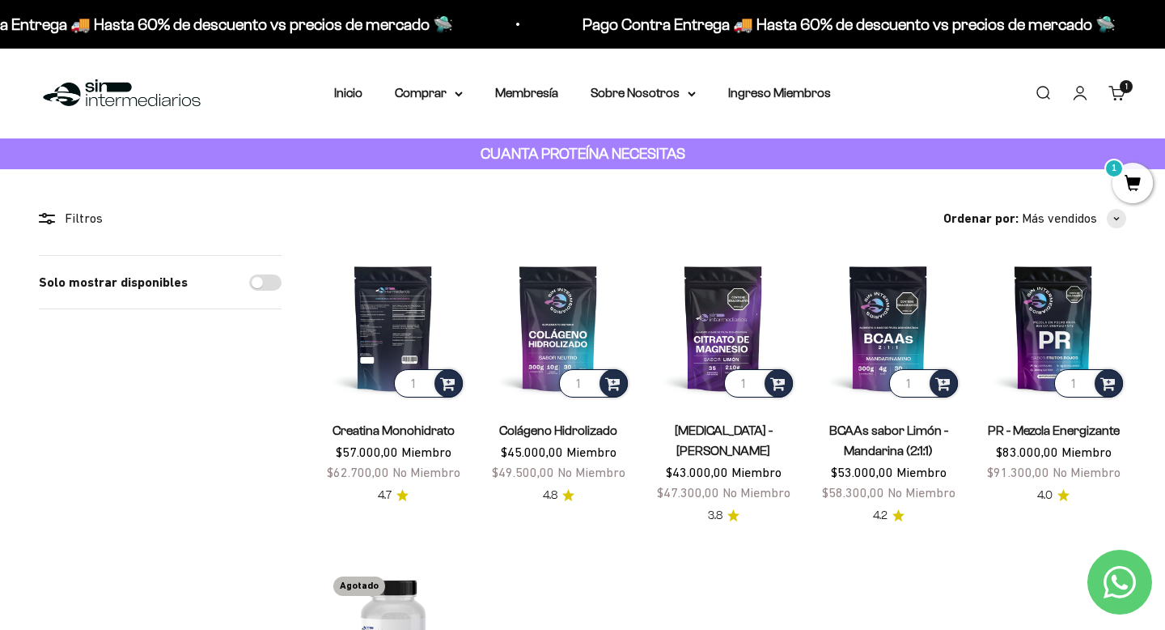
click at [393, 333] on img at bounding box center [393, 328] width 146 height 146
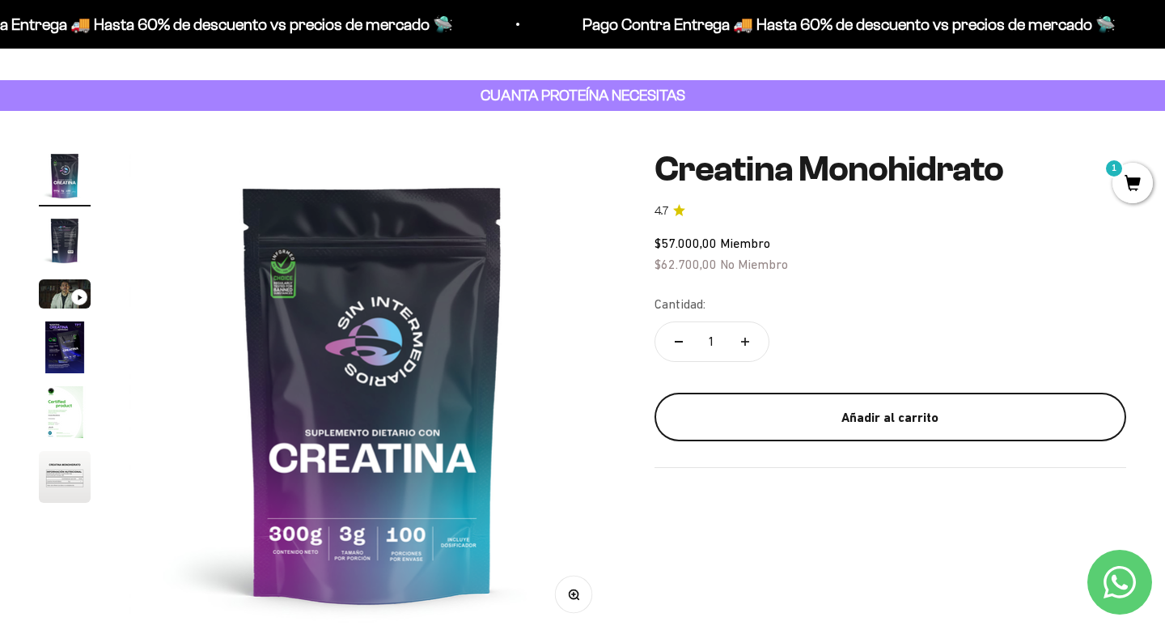
click at [884, 420] on div "Añadir al carrito" at bounding box center [890, 417] width 407 height 21
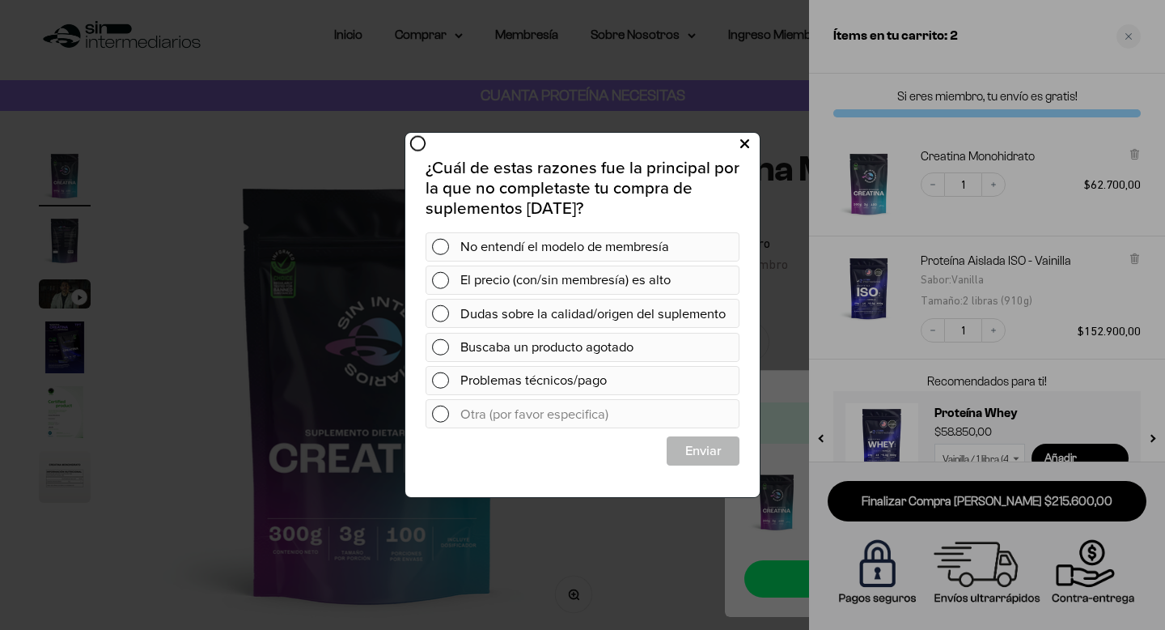
click at [744, 148] on icon at bounding box center [744, 145] width 9 height 22
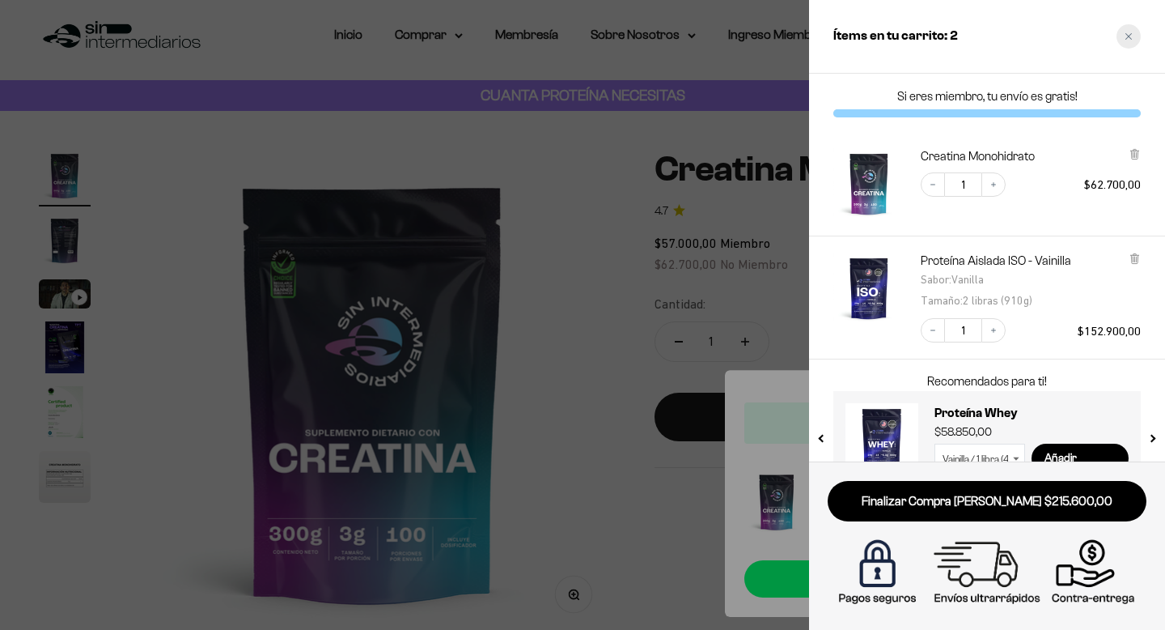
click at [1126, 39] on icon "Close cart" at bounding box center [1129, 36] width 6 height 6
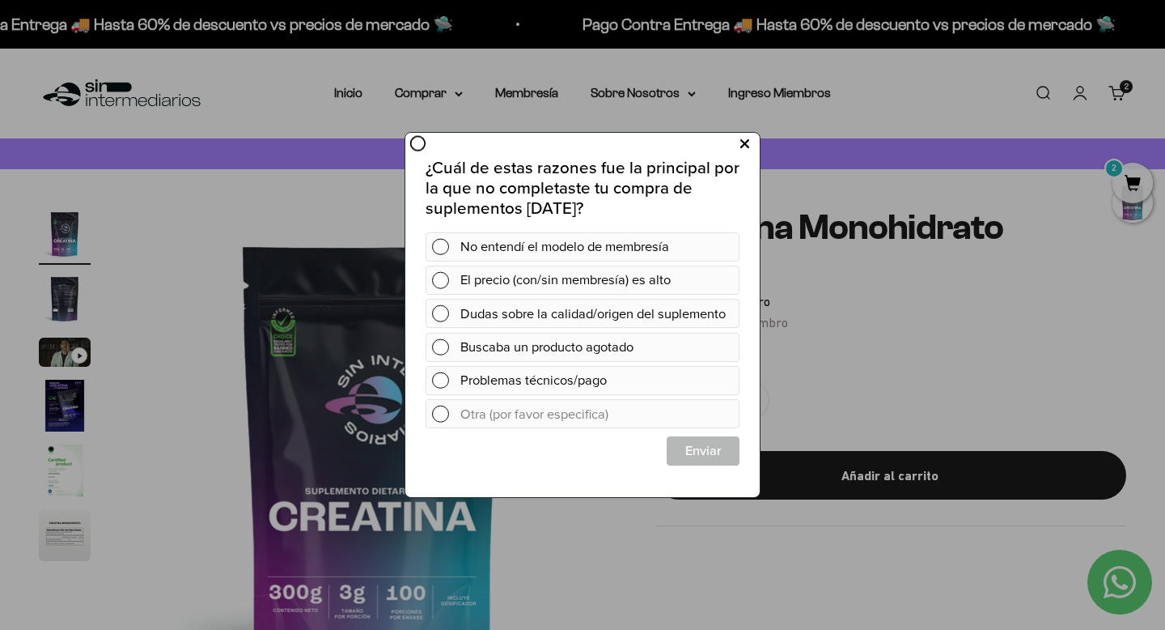
click at [748, 150] on icon at bounding box center [744, 145] width 9 height 22
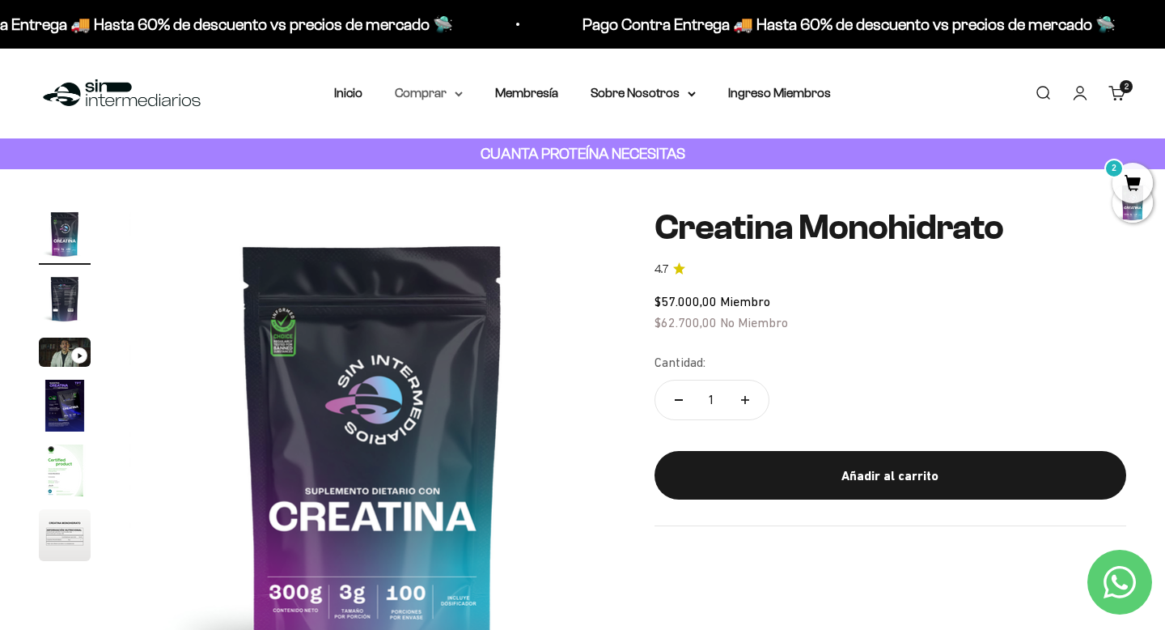
click at [442, 92] on summary "Comprar" at bounding box center [429, 93] width 68 height 21
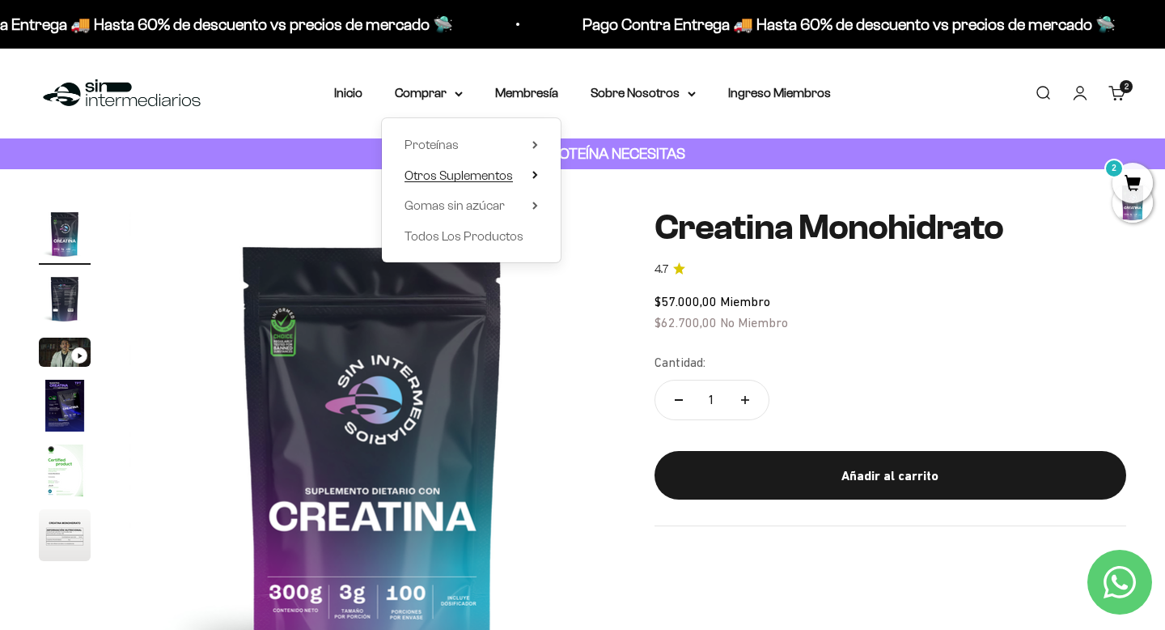
click at [432, 171] on span "Otros Suplementos" at bounding box center [459, 175] width 108 height 14
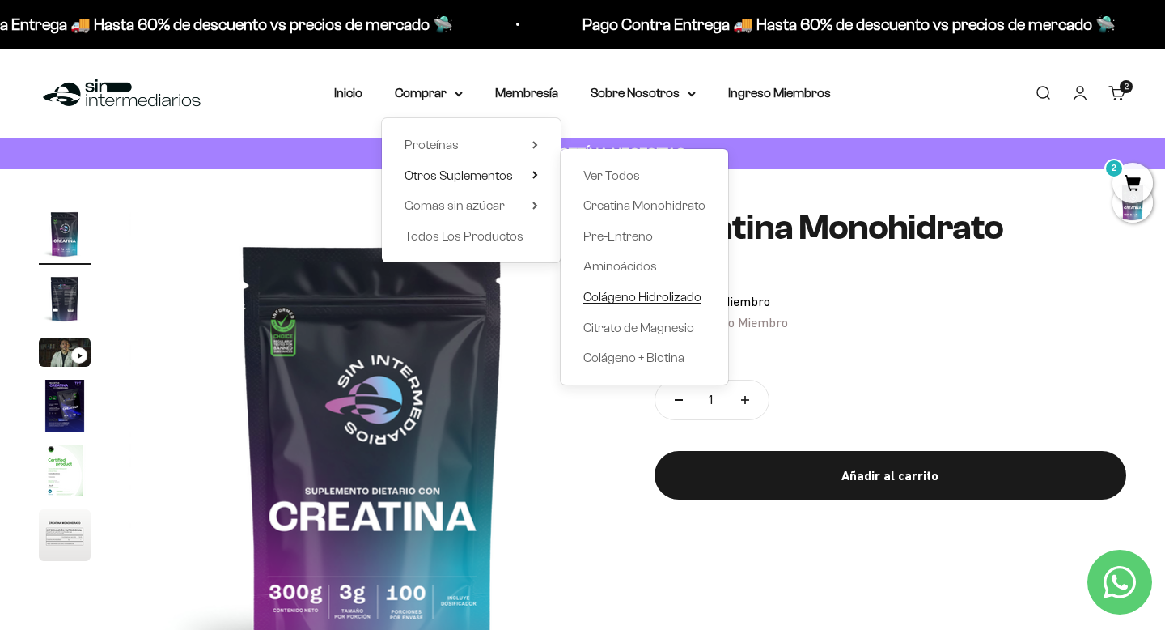
click at [621, 296] on span "Colágeno Hidrolizado" at bounding box center [642, 297] width 118 height 14
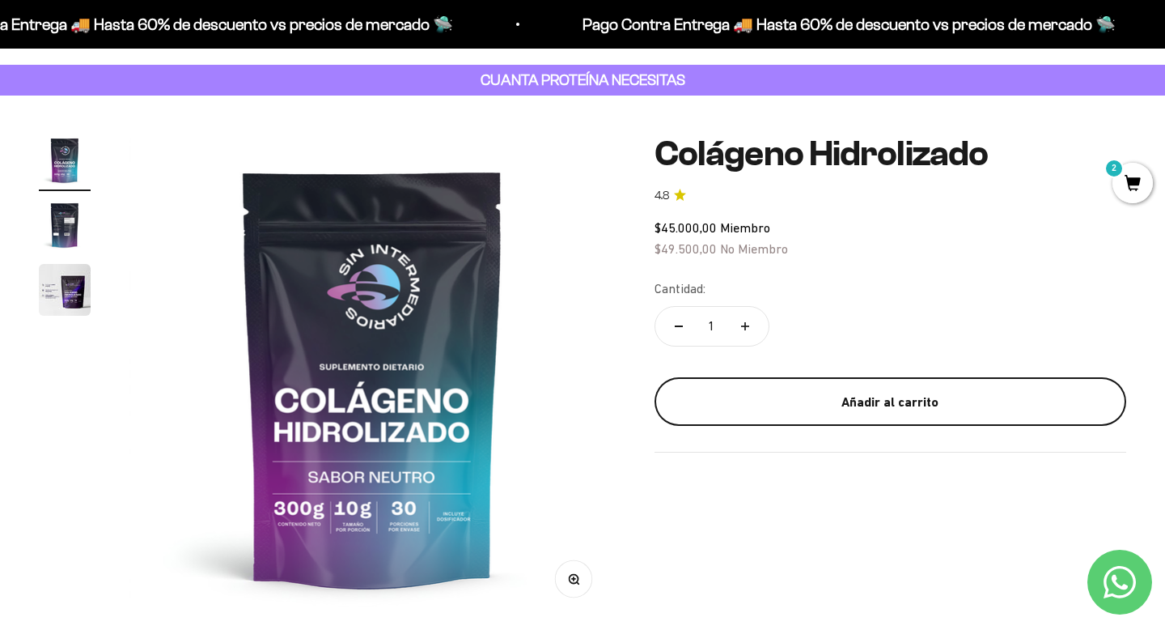
click at [857, 402] on div "Añadir al carrito" at bounding box center [890, 402] width 407 height 21
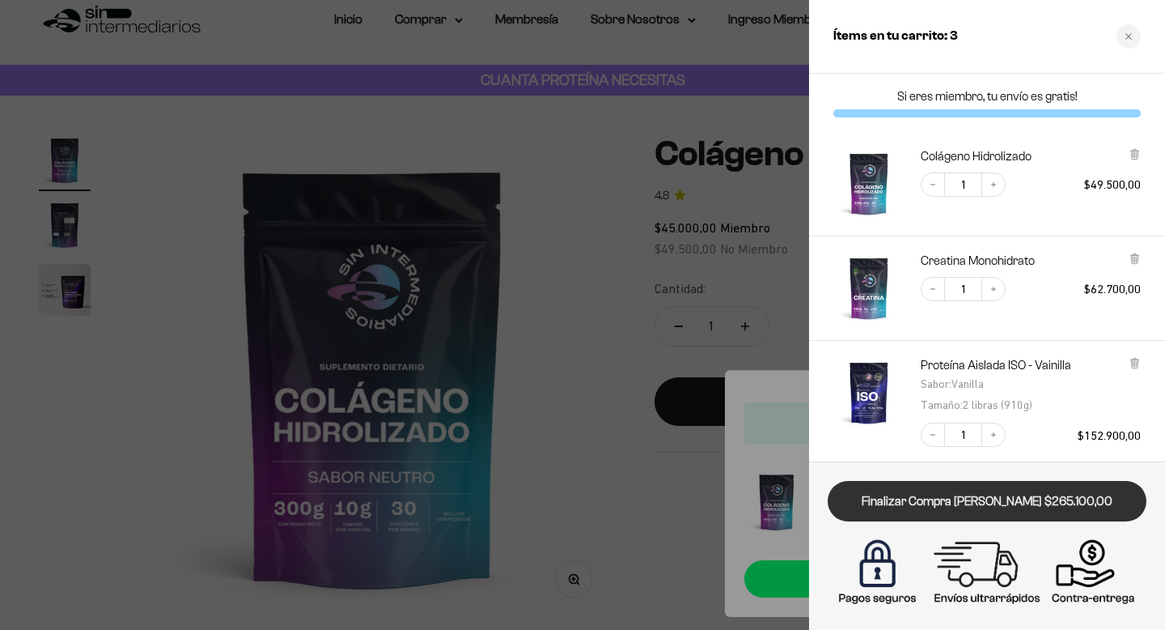
click at [980, 499] on link "Finalizar Compra Segura $265.100,00" at bounding box center [987, 501] width 319 height 41
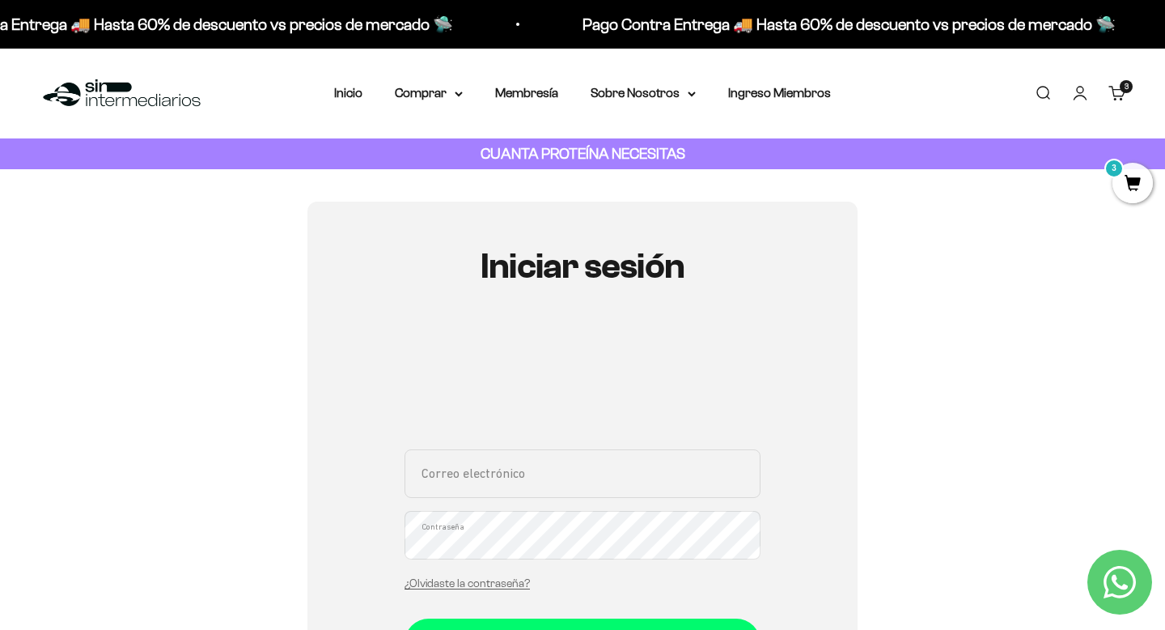
click at [1117, 87] on link "Carrito 3 artículos 3" at bounding box center [1118, 93] width 18 height 18
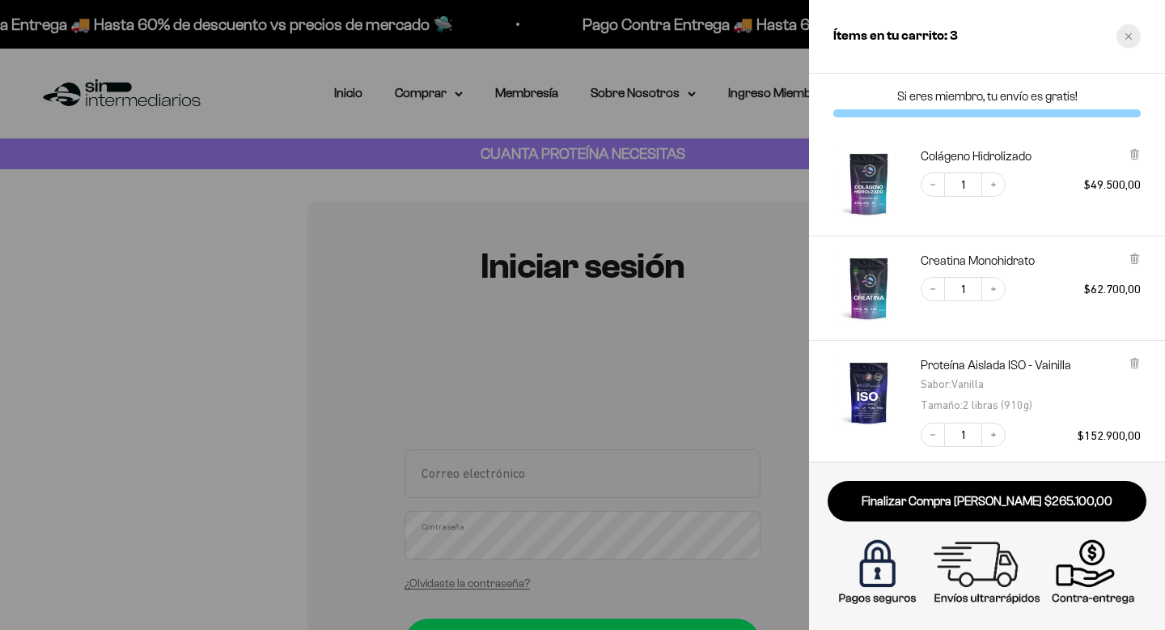
click at [1126, 40] on div "Close cart" at bounding box center [1129, 36] width 24 height 24
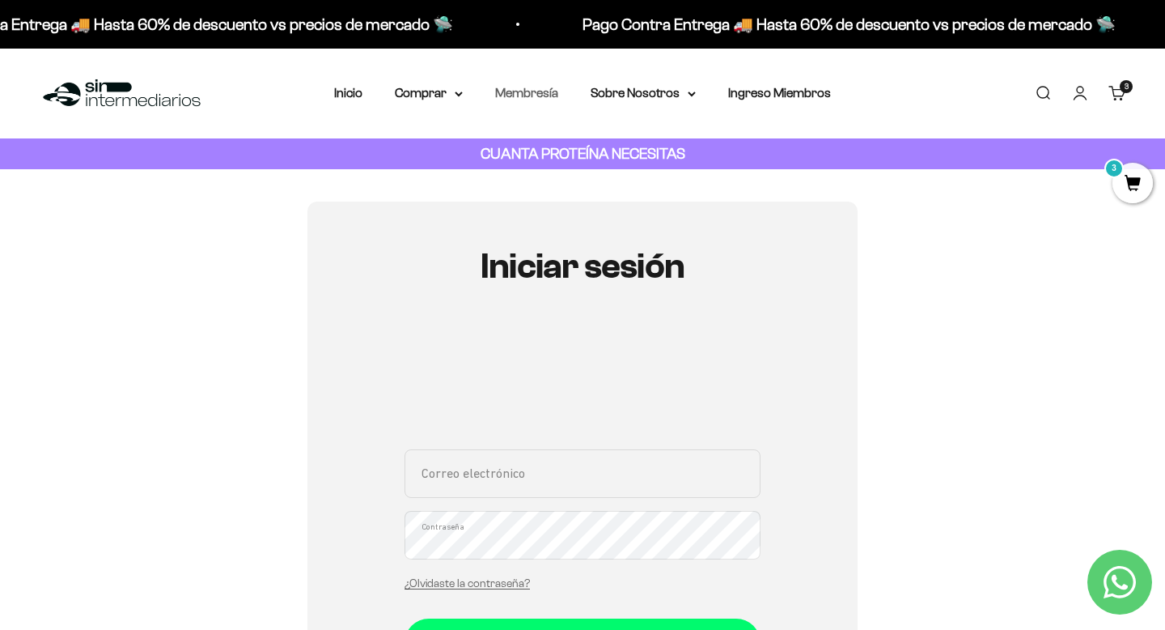
click at [530, 97] on link "Membresía" at bounding box center [526, 93] width 63 height 14
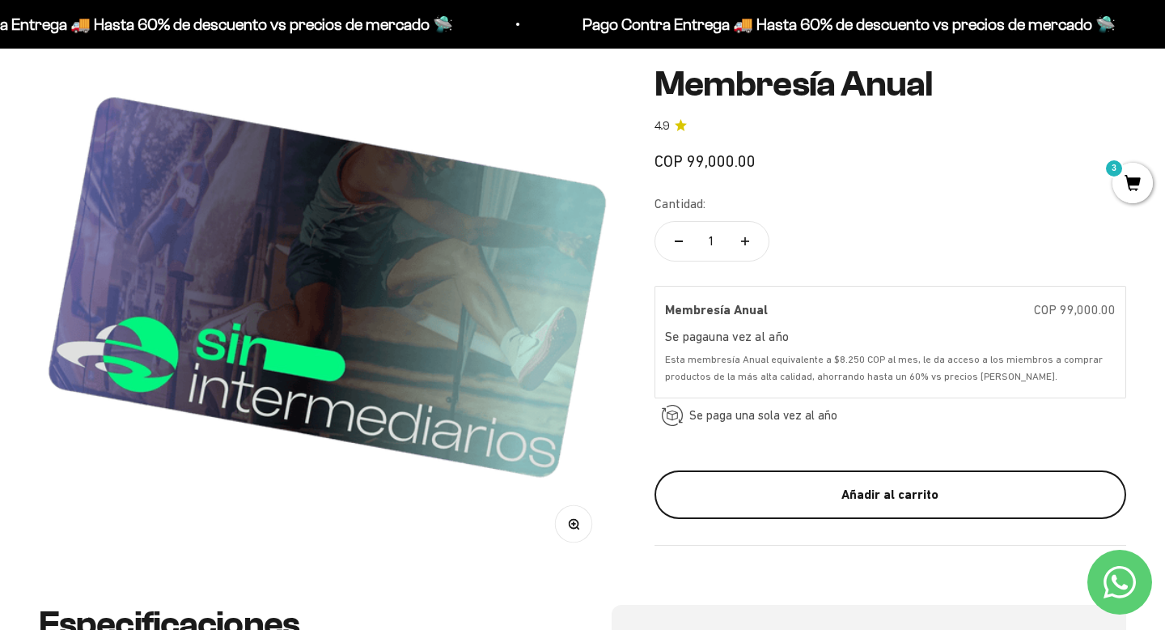
click at [871, 494] on div "Añadir al carrito" at bounding box center [890, 494] width 407 height 21
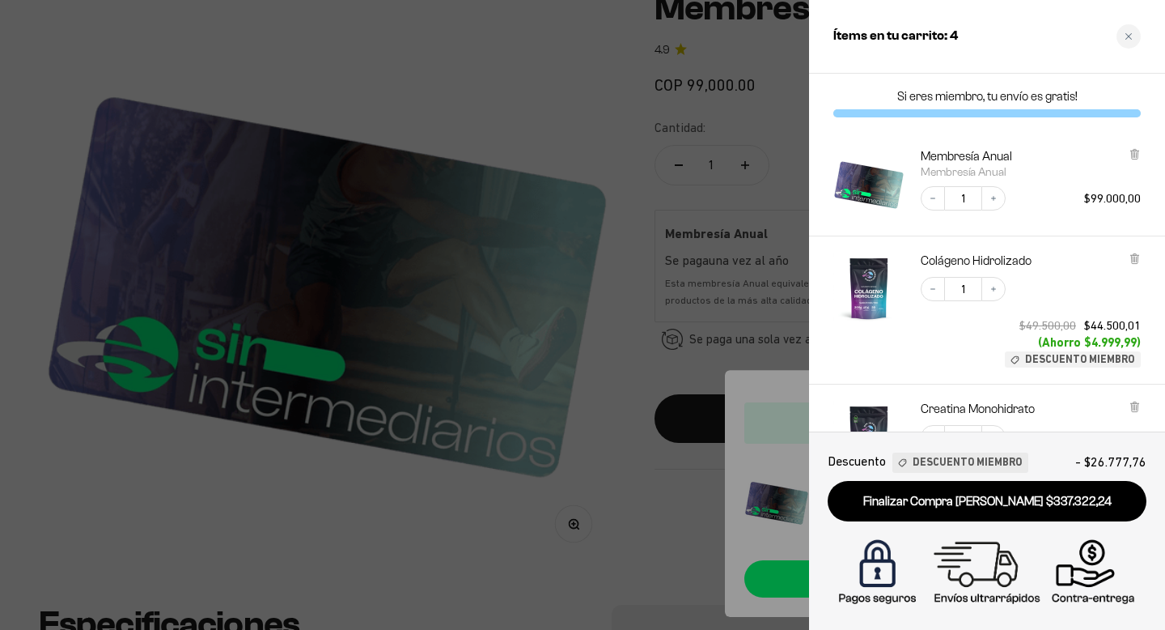
scroll to position [431, 0]
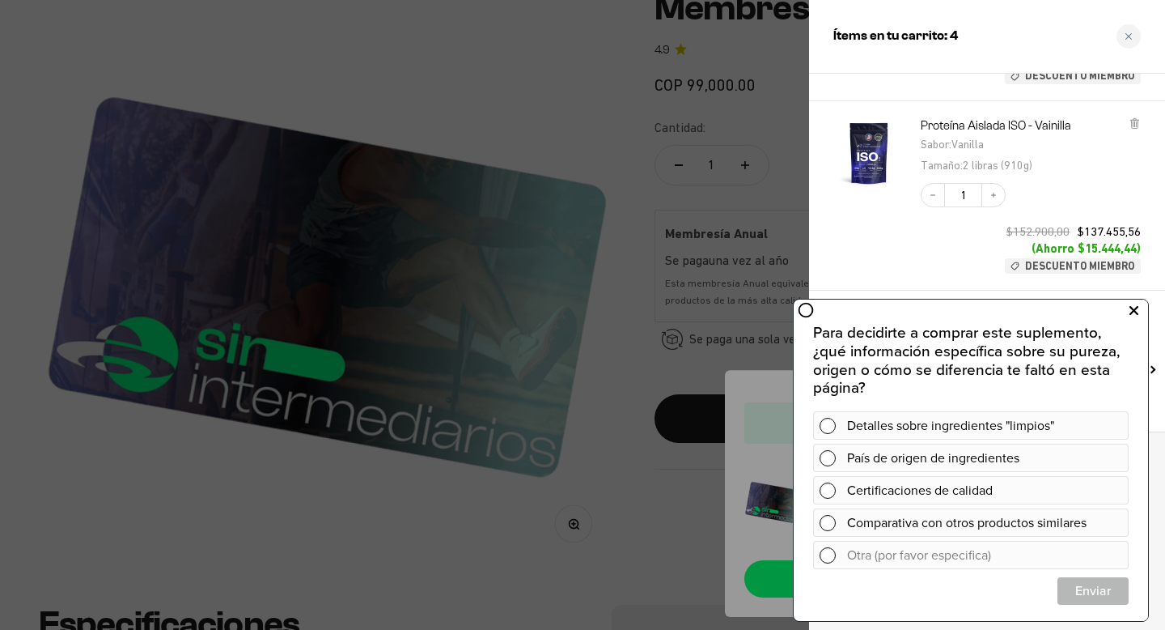
click at [1134, 316] on icon at bounding box center [1134, 310] width 9 height 21
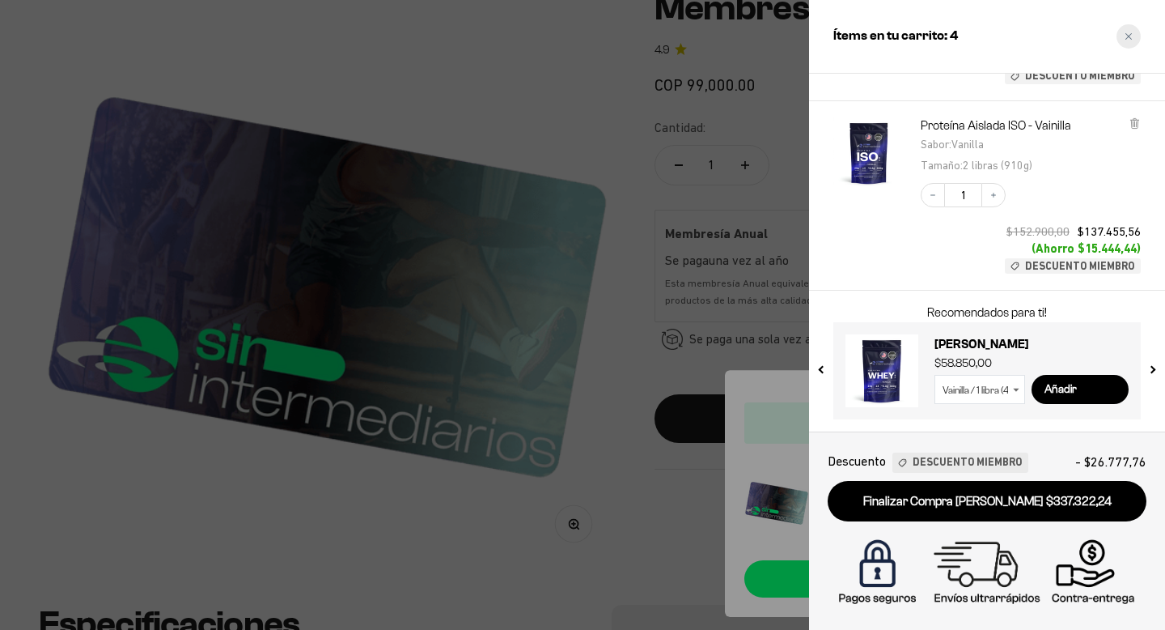
click at [1130, 42] on div "Close cart" at bounding box center [1129, 36] width 24 height 24
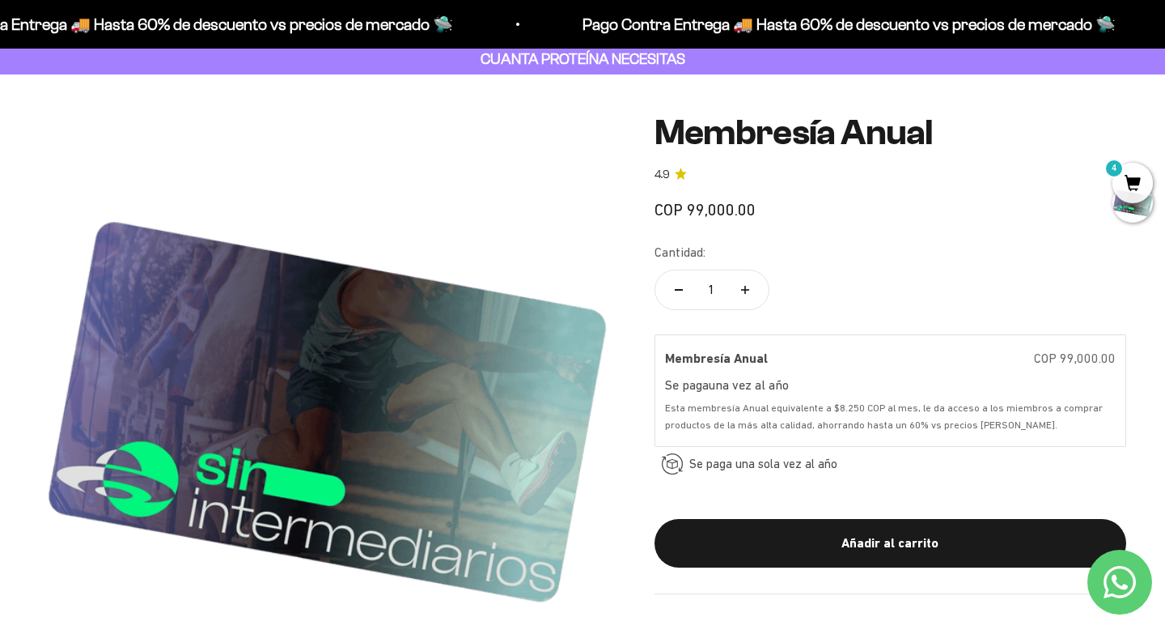
scroll to position [0, 0]
